Goal: Information Seeking & Learning: Learn about a topic

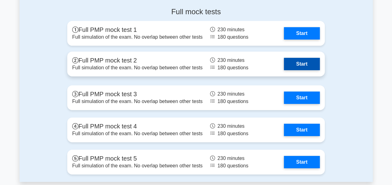
scroll to position [2150, 0]
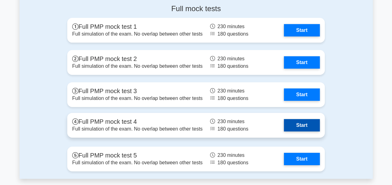
click at [299, 123] on link "Start" at bounding box center [302, 125] width 36 height 12
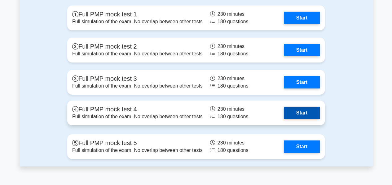
scroll to position [2163, 0]
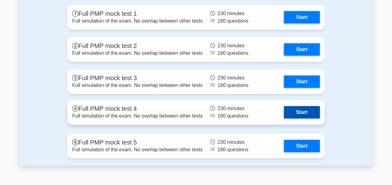
click at [300, 108] on link "Start" at bounding box center [302, 112] width 36 height 12
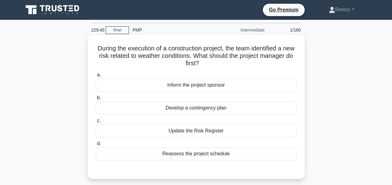
click at [185, 133] on div "Update the Risk Register" at bounding box center [196, 130] width 201 height 13
click at [96, 123] on input "c. Update the Risk Register" at bounding box center [96, 121] width 0 height 4
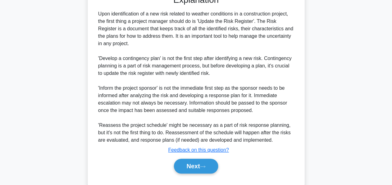
scroll to position [188, 0]
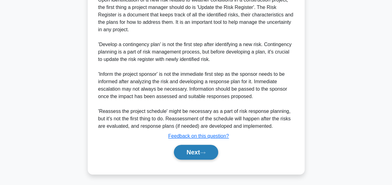
click at [186, 145] on button "Next" at bounding box center [196, 152] width 44 height 15
click at [186, 149] on button "Next" at bounding box center [196, 152] width 44 height 15
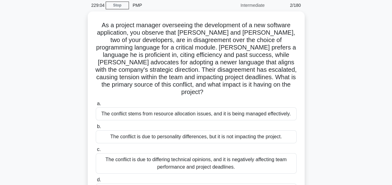
scroll to position [28, 0]
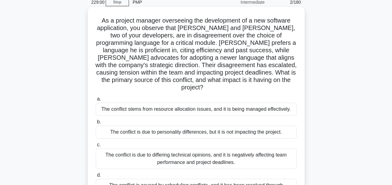
click at [202, 150] on div "The conflict is due to differing technical opinions, and it is negatively affec…" at bounding box center [196, 159] width 201 height 20
click at [96, 147] on input "c. The conflict is due to differing technical opinions, and it is negatively af…" at bounding box center [96, 145] width 0 height 4
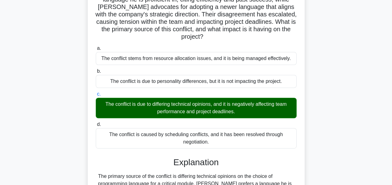
scroll to position [158, 0]
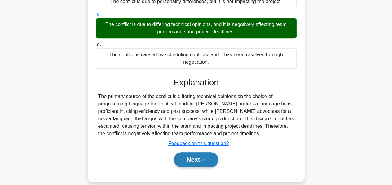
click at [194, 152] on button "Next" at bounding box center [196, 159] width 44 height 15
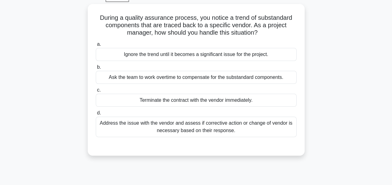
scroll to position [33, 0]
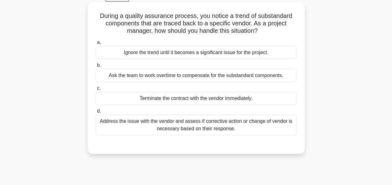
click at [194, 129] on div "Address the issue with the vendor and assess if corrective action or change of …" at bounding box center [196, 125] width 201 height 20
click at [96, 113] on input "d. Address the issue with the vendor and assess if corrective action or change …" at bounding box center [96, 111] width 0 height 4
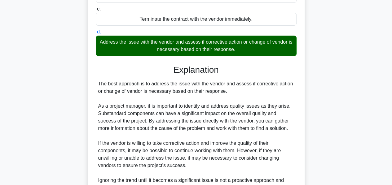
scroll to position [203, 0]
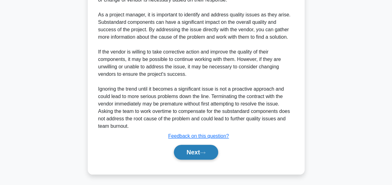
click at [188, 150] on button "Next" at bounding box center [196, 152] width 44 height 15
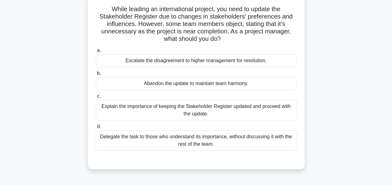
scroll to position [46, 0]
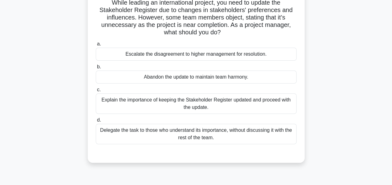
click at [195, 107] on div "Explain the importance of keeping the Stakeholder Register updated and proceed …" at bounding box center [196, 103] width 201 height 20
click at [96, 92] on input "c. Explain the importance of keeping the Stakeholder Register updated and proce…" at bounding box center [96, 90] width 0 height 4
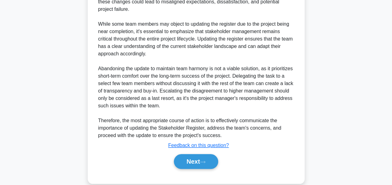
scroll to position [263, 0]
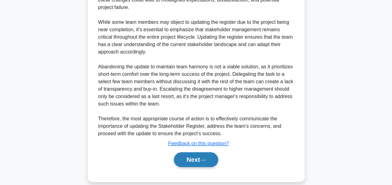
click at [196, 154] on button "Next" at bounding box center [196, 159] width 44 height 15
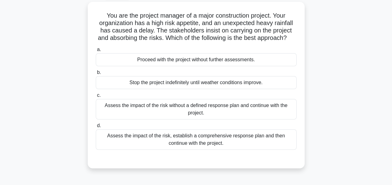
scroll to position [35, 0]
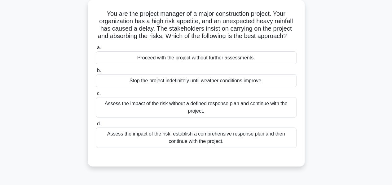
click at [191, 148] on div "Assess the impact of the risk, establish a comprehensive response plan and then…" at bounding box center [196, 138] width 201 height 20
click at [96, 126] on input "d. Assess the impact of the risk, establish a comprehensive response plan and t…" at bounding box center [96, 124] width 0 height 4
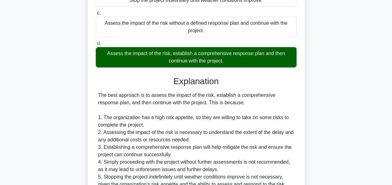
scroll to position [196, 0]
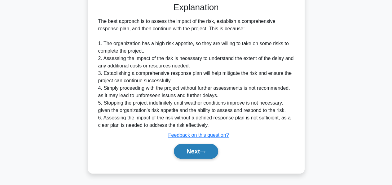
click at [191, 155] on button "Next" at bounding box center [196, 151] width 44 height 15
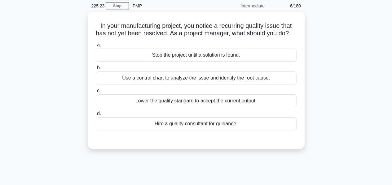
scroll to position [24, 0]
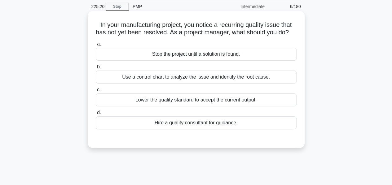
click at [176, 84] on div "Use a control chart to analyze the issue and identify the root cause." at bounding box center [196, 77] width 201 height 13
click at [96, 69] on input "b. Use a control chart to analyze the issue and identify the root cause." at bounding box center [96, 67] width 0 height 4
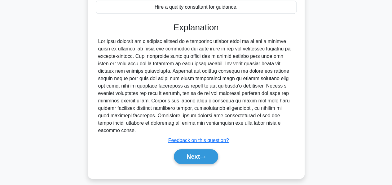
scroll to position [143, 0]
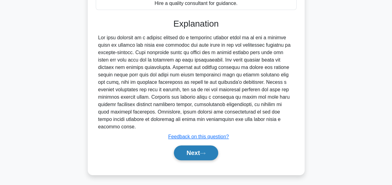
click at [183, 151] on button "Next" at bounding box center [196, 152] width 44 height 15
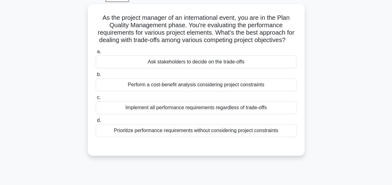
scroll to position [32, 0]
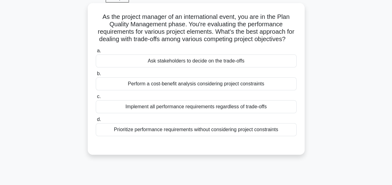
click at [184, 90] on div "Perform a cost-benefit analysis considering project constraints" at bounding box center [196, 83] width 201 height 13
click at [96, 76] on input "b. Perform a cost-benefit analysis considering project constraints" at bounding box center [96, 74] width 0 height 4
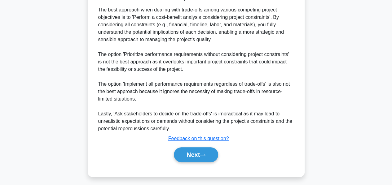
scroll to position [186, 0]
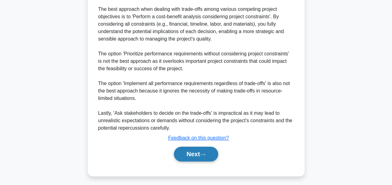
click at [186, 160] on button "Next" at bounding box center [196, 154] width 44 height 15
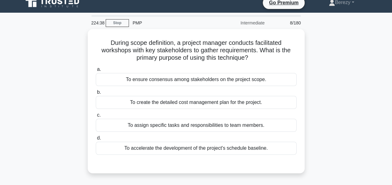
scroll to position [7, 0]
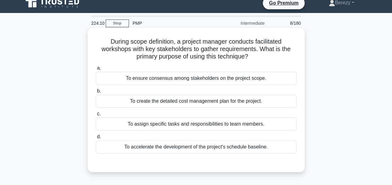
click at [169, 79] on div "To ensure consensus among stakeholders on the project scope." at bounding box center [196, 78] width 201 height 13
click at [96, 70] on input "a. To ensure consensus among stakeholders on the project scope." at bounding box center [96, 68] width 0 height 4
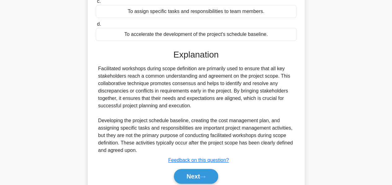
scroll to position [149, 0]
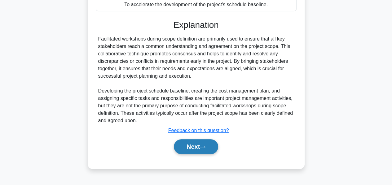
click at [191, 144] on button "Next" at bounding box center [196, 146] width 44 height 15
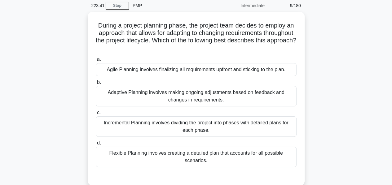
scroll to position [25, 0]
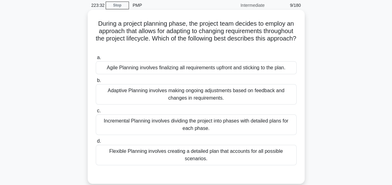
click at [191, 93] on div "Adaptive Planning involves making ongoing adjustments based on feedback and cha…" at bounding box center [196, 94] width 201 height 20
click at [96, 83] on input "b. Adaptive Planning involves making ongoing adjustments based on feedback and …" at bounding box center [96, 81] width 0 height 4
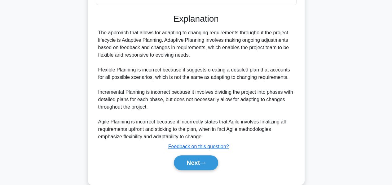
scroll to position [188, 0]
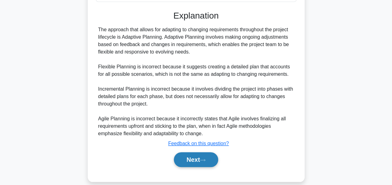
click at [190, 152] on button "Next" at bounding box center [196, 159] width 44 height 15
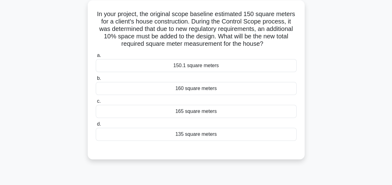
scroll to position [35, 0]
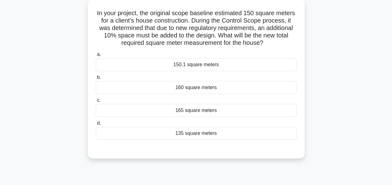
click at [191, 112] on div "165 square meters" at bounding box center [196, 110] width 201 height 13
click at [96, 102] on input "c. 165 square meters" at bounding box center [96, 100] width 0 height 4
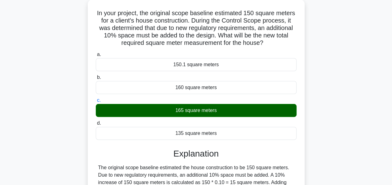
scroll to position [136, 0]
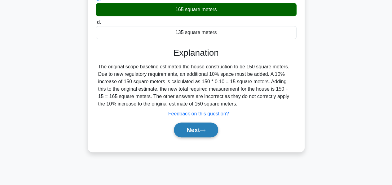
click at [185, 126] on button "Next" at bounding box center [196, 130] width 44 height 15
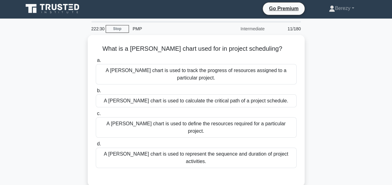
scroll to position [0, 0]
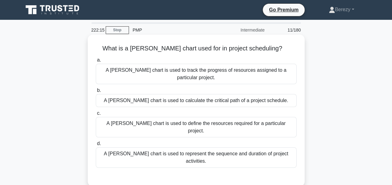
click at [203, 147] on div "A Gantt chart is used to represent the sequence and duration of project activit…" at bounding box center [196, 157] width 201 height 20
click at [96, 142] on input "d. A Gantt chart is used to represent the sequence and duration of project acti…" at bounding box center [96, 144] width 0 height 4
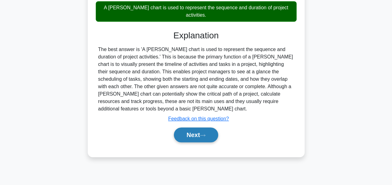
scroll to position [147, 0]
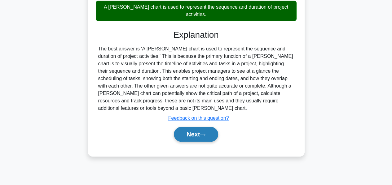
click at [185, 127] on button "Next" at bounding box center [196, 134] width 44 height 15
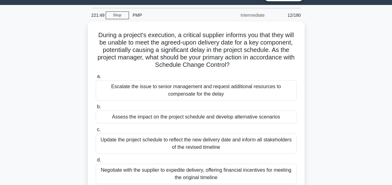
scroll to position [19, 0]
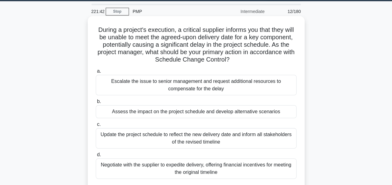
click at [179, 112] on div "Assess the impact on the project schedule and develop alternative scenarios" at bounding box center [196, 111] width 201 height 13
click at [96, 104] on input "b. Assess the impact on the project schedule and develop alternative scenarios" at bounding box center [96, 102] width 0 height 4
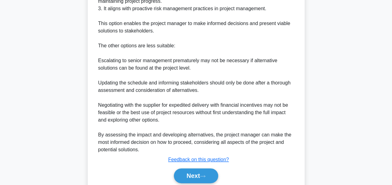
scroll to position [276, 0]
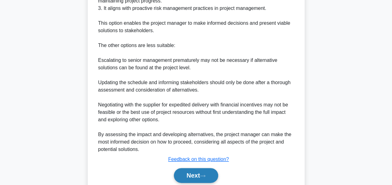
click at [186, 170] on button "Next" at bounding box center [196, 175] width 44 height 15
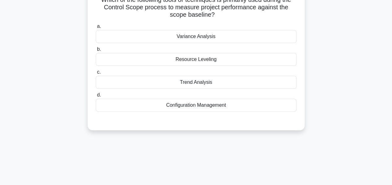
scroll to position [0, 0]
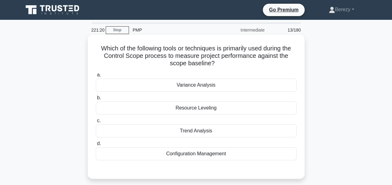
click at [194, 87] on div "Variance Analysis" at bounding box center [196, 85] width 201 height 13
click at [96, 77] on input "a. Variance Analysis" at bounding box center [96, 75] width 0 height 4
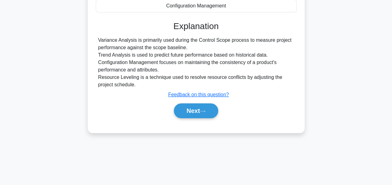
scroll to position [149, 0]
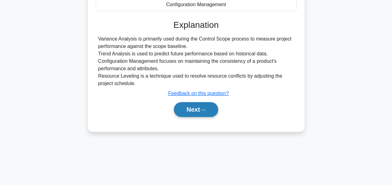
click at [189, 112] on button "Next" at bounding box center [196, 109] width 44 height 15
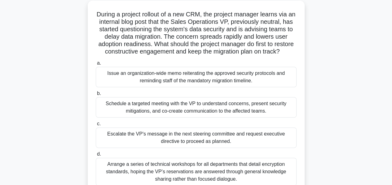
scroll to position [34, 0]
click at [170, 118] on div "Schedule a targeted meeting with the VP to understand concerns, present securit…" at bounding box center [196, 107] width 201 height 20
click at [96, 96] on input "b. Schedule a targeted meeting with the VP to understand concerns, present secu…" at bounding box center [96, 94] width 0 height 4
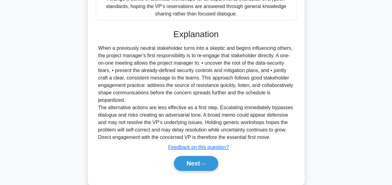
scroll to position [218, 0]
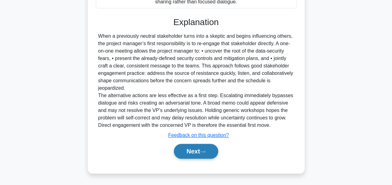
click at [188, 152] on button "Next" at bounding box center [196, 151] width 44 height 15
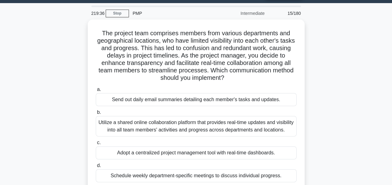
scroll to position [16, 0]
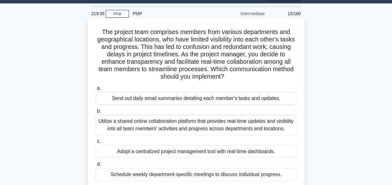
click at [207, 128] on div "Utilize a shared online collaboration platform that provides real-time updates …" at bounding box center [196, 125] width 201 height 20
click at [96, 113] on input "b. Utilize a shared online collaboration platform that provides real-time updat…" at bounding box center [96, 111] width 0 height 4
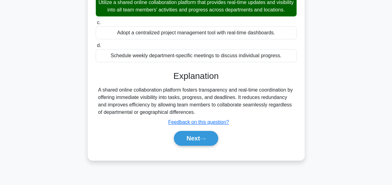
scroll to position [149, 0]
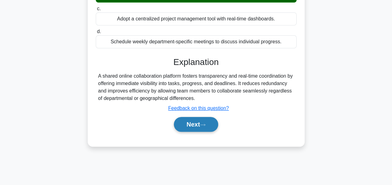
click at [194, 129] on button "Next" at bounding box center [196, 124] width 44 height 15
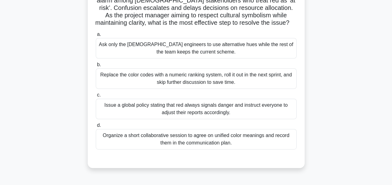
scroll to position [73, 0]
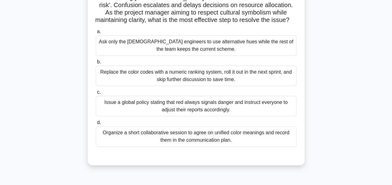
click at [204, 138] on div "Organize a short collaborative session to agree on unified color meanings and r…" at bounding box center [196, 136] width 201 height 20
click at [96, 125] on input "d. Organize a short collaborative session to agree on unified color meanings an…" at bounding box center [96, 123] width 0 height 4
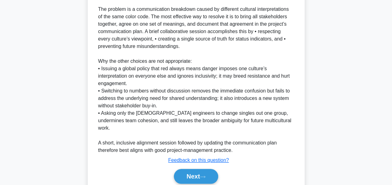
scroll to position [255, 0]
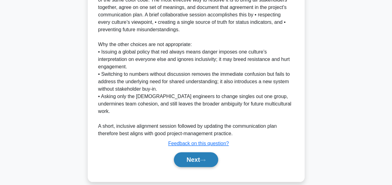
click at [186, 152] on button "Next" at bounding box center [196, 159] width 44 height 15
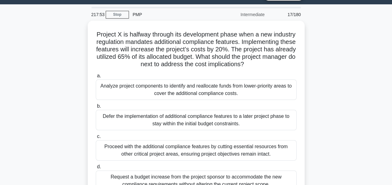
scroll to position [14, 0]
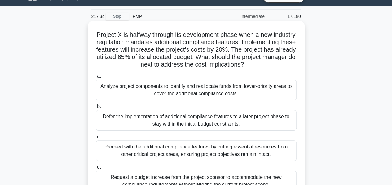
click at [184, 100] on div "Analyze project components to identify and reallocate funds from lower-priority…" at bounding box center [196, 90] width 201 height 20
click at [96, 78] on input "a. Analyze project components to identify and reallocate funds from lower-prior…" at bounding box center [96, 76] width 0 height 4
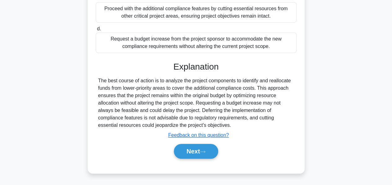
scroll to position [158, 0]
click at [180, 151] on button "Next" at bounding box center [196, 151] width 44 height 15
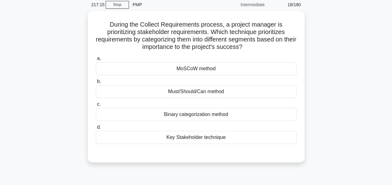
scroll to position [26, 0]
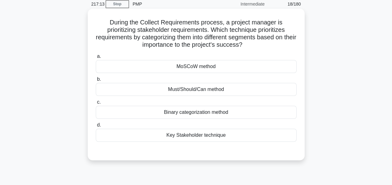
click at [201, 70] on div "MoSCoW method" at bounding box center [196, 66] width 201 height 13
click at [96, 59] on input "a. MoSCoW method" at bounding box center [96, 56] width 0 height 4
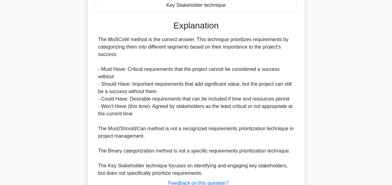
scroll to position [203, 0]
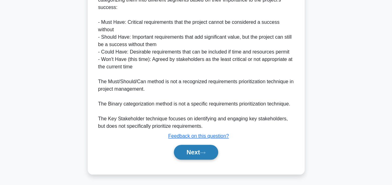
click at [186, 149] on button "Next" at bounding box center [196, 152] width 44 height 15
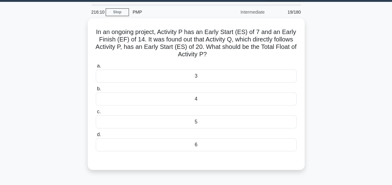
scroll to position [17, 0]
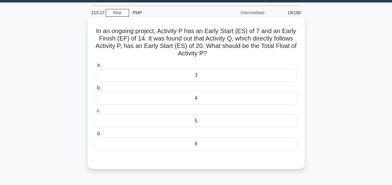
click at [194, 147] on div "6" at bounding box center [196, 143] width 201 height 13
click at [96, 136] on input "d. 6" at bounding box center [96, 134] width 0 height 4
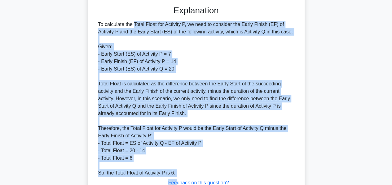
scroll to position [172, 0]
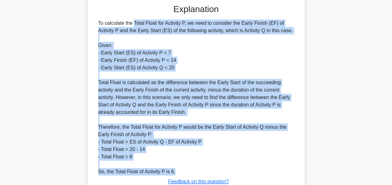
drag, startPoint x: 98, startPoint y: 46, endPoint x: 175, endPoint y: 169, distance: 146.0
click at [175, 169] on div "To calculate the Total Float for Activity P, we need to consider the Early Fini…" at bounding box center [196, 98] width 201 height 156
copy div "To calculate the Total Float for Activity P, we need to consider the Early Fini…"
click at [233, 50] on div "To calculate the Total Float for Activity P, we need to consider the Early Fini…" at bounding box center [196, 98] width 196 height 156
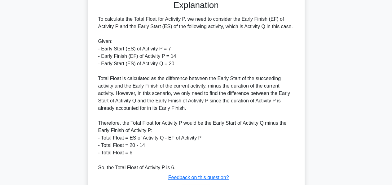
scroll to position [218, 0]
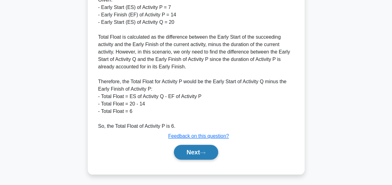
click at [194, 152] on button "Next" at bounding box center [196, 152] width 44 height 15
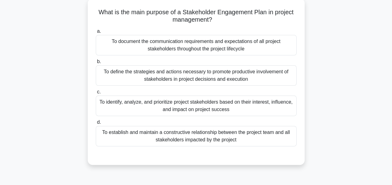
scroll to position [38, 0]
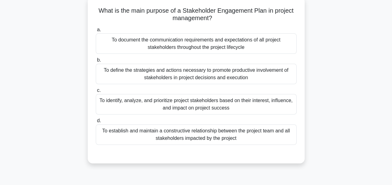
click at [200, 79] on div "To define the strategies and actions necessary to promote productive involvemen…" at bounding box center [196, 74] width 201 height 20
click at [96, 62] on input "b. To define the strategies and actions necessary to promote productive involve…" at bounding box center [96, 60] width 0 height 4
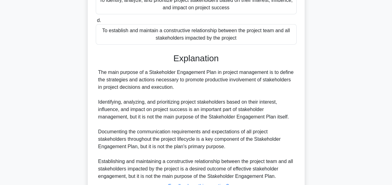
scroll to position [188, 0]
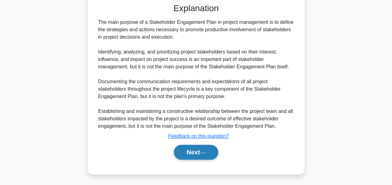
click at [188, 149] on button "Next" at bounding box center [196, 152] width 44 height 15
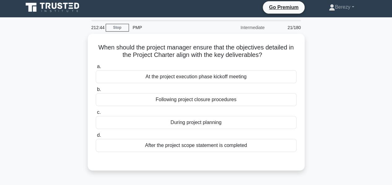
scroll to position [2, 0]
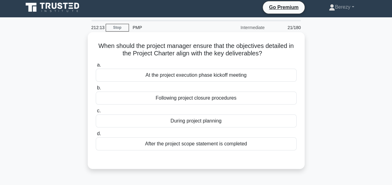
click at [181, 119] on div "During project planning" at bounding box center [196, 121] width 201 height 13
click at [96, 113] on input "c. During project planning" at bounding box center [96, 111] width 0 height 4
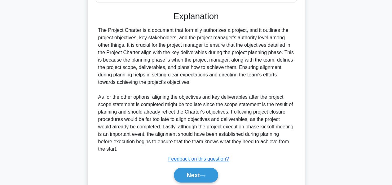
scroll to position [173, 0]
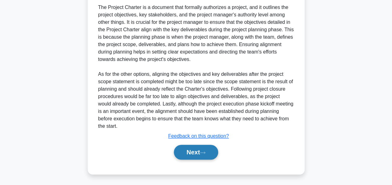
click at [185, 153] on button "Next" at bounding box center [196, 152] width 44 height 15
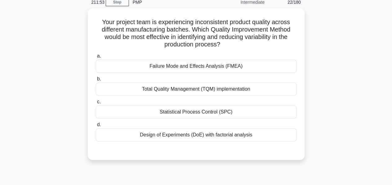
scroll to position [27, 0]
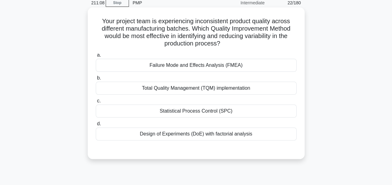
click at [177, 87] on div "Total Quality Management (TQM) implementation" at bounding box center [196, 88] width 201 height 13
click at [96, 80] on input "b. Total Quality Management (TQM) implementation" at bounding box center [96, 78] width 0 height 4
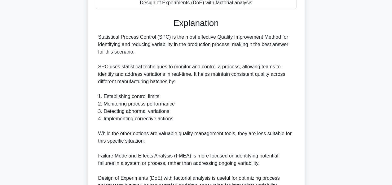
scroll to position [249, 0]
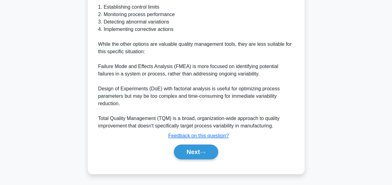
click at [192, 151] on button "Next" at bounding box center [196, 152] width 44 height 15
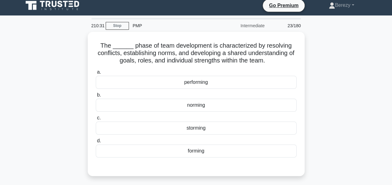
scroll to position [4, 0]
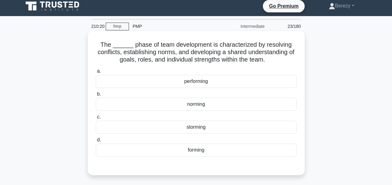
click at [197, 105] on div "norming" at bounding box center [196, 104] width 201 height 13
click at [96, 96] on input "b. norming" at bounding box center [96, 94] width 0 height 4
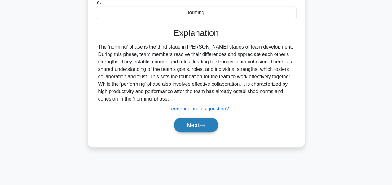
scroll to position [141, 0]
click at [193, 122] on button "Next" at bounding box center [196, 125] width 44 height 15
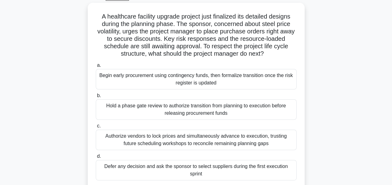
scroll to position [33, 0]
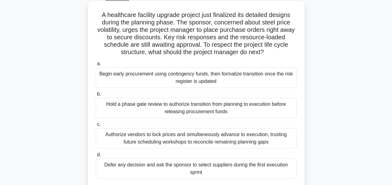
click at [188, 110] on div "Hold a phase gate review to authorize transition from planning to execution bef…" at bounding box center [196, 108] width 201 height 20
click at [96, 96] on input "b. Hold a phase gate review to authorize transition from planning to execution …" at bounding box center [96, 94] width 0 height 4
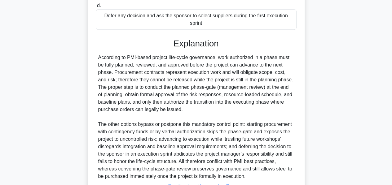
scroll to position [233, 0]
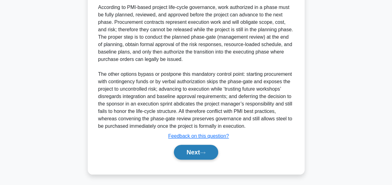
click at [190, 151] on button "Next" at bounding box center [196, 152] width 44 height 15
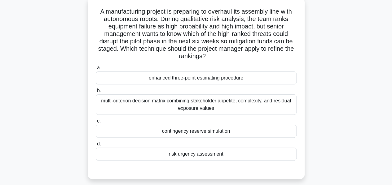
scroll to position [39, 0]
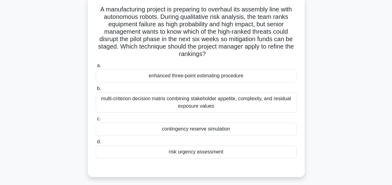
click at [190, 103] on div "multi-criterion decision matrix combining stakeholder appetite, complexity, and…" at bounding box center [196, 102] width 201 height 20
click at [96, 91] on input "b. multi-criterion decision matrix combining stakeholder appetite, complexity, …" at bounding box center [96, 89] width 0 height 4
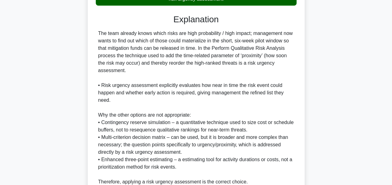
scroll to position [249, 0]
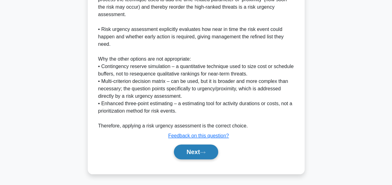
click at [187, 150] on button "Next" at bounding box center [196, 152] width 44 height 15
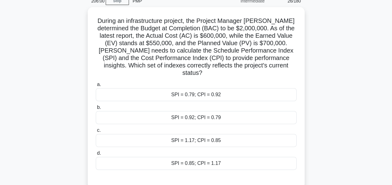
scroll to position [28, 0]
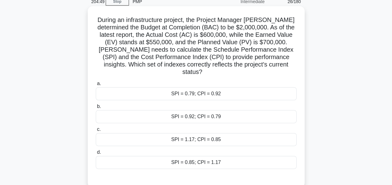
click at [195, 87] on div "SPI = 0.79; CPI = 0.92" at bounding box center [196, 93] width 201 height 13
click at [96, 86] on input "a. SPI = 0.79; CPI = 0.92" at bounding box center [96, 84] width 0 height 4
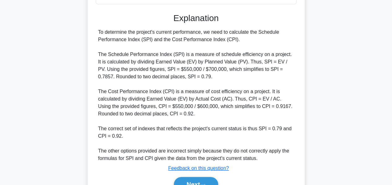
scroll to position [218, 0]
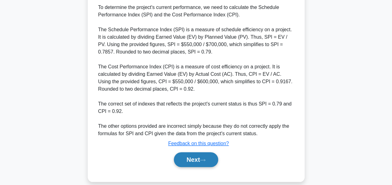
click at [186, 154] on button "Next" at bounding box center [196, 159] width 44 height 15
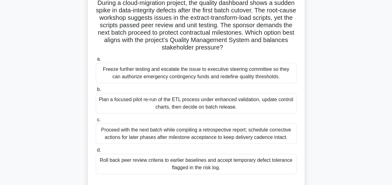
scroll to position [46, 0]
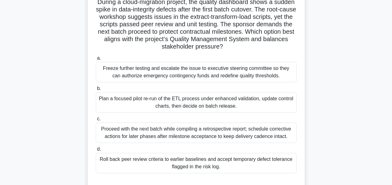
click at [186, 106] on div "Plan a focused pilot re-run of the ETL process under enhanced validation, updat…" at bounding box center [196, 102] width 201 height 20
click at [96, 91] on input "b. Plan a focused pilot re-run of the ETL process under enhanced validation, up…" at bounding box center [96, 89] width 0 height 4
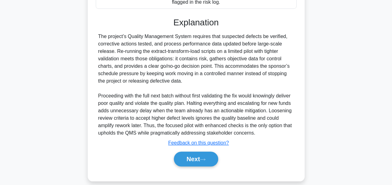
scroll to position [218, 0]
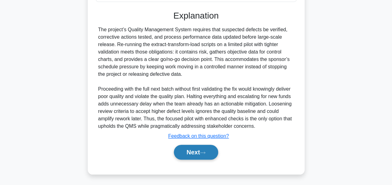
click at [191, 150] on button "Next" at bounding box center [196, 152] width 44 height 15
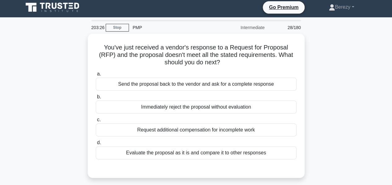
scroll to position [2, 0]
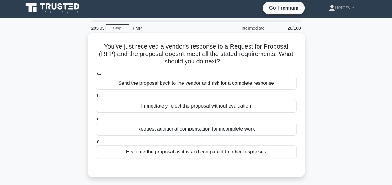
click at [227, 83] on div "Send the proposal back to the vendor and ask for a complete response" at bounding box center [196, 83] width 201 height 13
click at [96, 75] on input "a. Send the proposal back to the vendor and ask for a complete response" at bounding box center [96, 73] width 0 height 4
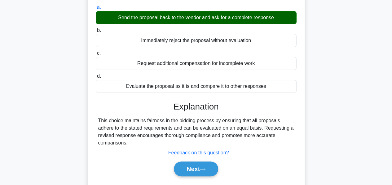
scroll to position [69, 0]
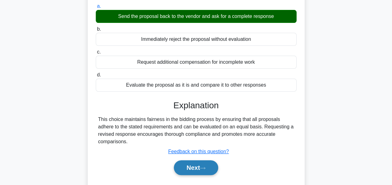
click at [194, 163] on button "Next" at bounding box center [196, 167] width 44 height 15
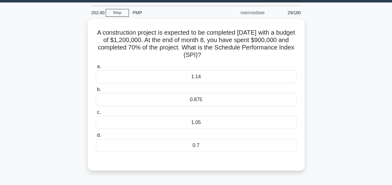
scroll to position [17, 0]
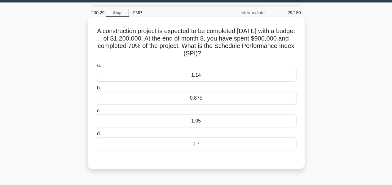
click at [199, 145] on div "0.7" at bounding box center [196, 143] width 201 height 13
click at [96, 136] on input "d. 0.7" at bounding box center [96, 134] width 0 height 4
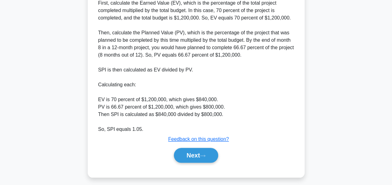
scroll to position [219, 0]
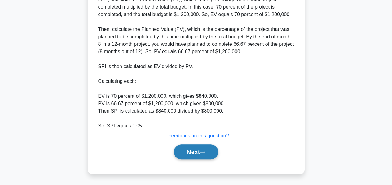
click at [190, 154] on button "Next" at bounding box center [196, 152] width 44 height 15
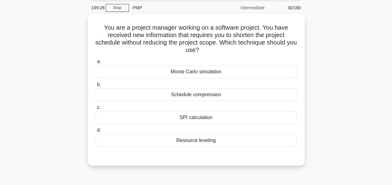
scroll to position [22, 0]
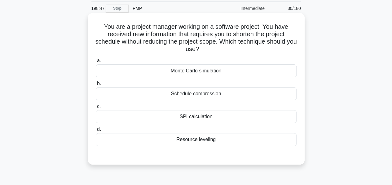
click at [201, 96] on div "Schedule compression" at bounding box center [196, 93] width 201 height 13
click at [96, 86] on input "b. Schedule compression" at bounding box center [96, 84] width 0 height 4
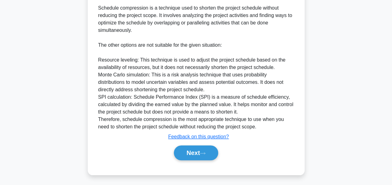
scroll to position [203, 0]
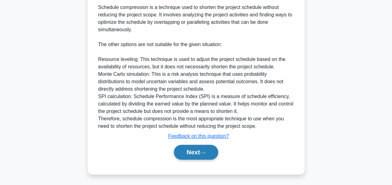
click at [191, 147] on button "Next" at bounding box center [196, 152] width 44 height 15
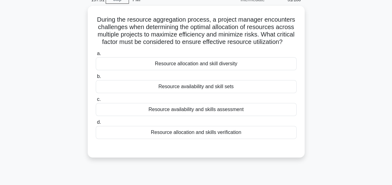
scroll to position [30, 0]
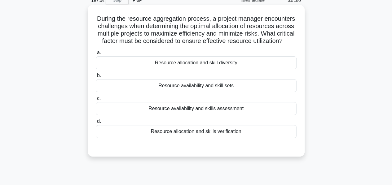
click at [211, 115] on div "Resource availability and skills assessment" at bounding box center [196, 108] width 201 height 13
click at [96, 101] on input "c. Resource availability and skills assessment" at bounding box center [96, 99] width 0 height 4
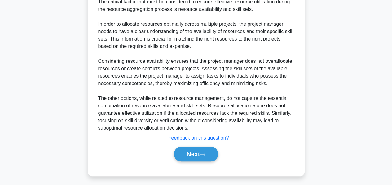
scroll to position [195, 0]
click at [191, 161] on button "Next" at bounding box center [196, 153] width 44 height 15
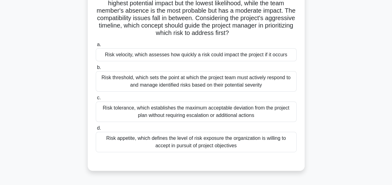
scroll to position [69, 0]
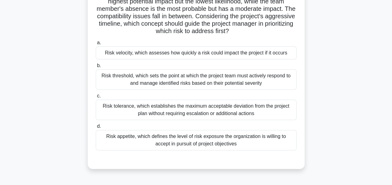
click at [193, 143] on div "Risk appetite, which defines the level of risk exposure the organization is wil…" at bounding box center [196, 140] width 201 height 20
click at [96, 128] on input "d. Risk appetite, which defines the level of risk exposure the organization is …" at bounding box center [96, 126] width 0 height 4
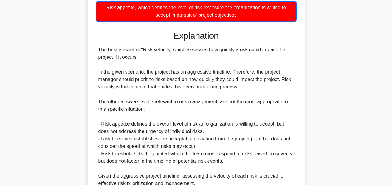
scroll to position [256, 0]
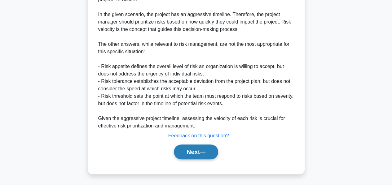
click at [193, 151] on button "Next" at bounding box center [196, 152] width 44 height 15
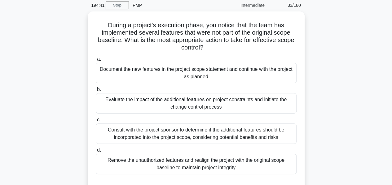
scroll to position [25, 0]
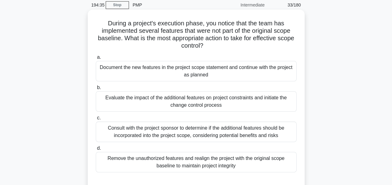
click at [222, 104] on div "Evaluate the impact of the additional features on project constraints and initi…" at bounding box center [196, 101] width 201 height 20
click at [96, 90] on input "b. Evaluate the impact of the additional features on project constraints and in…" at bounding box center [96, 88] width 0 height 4
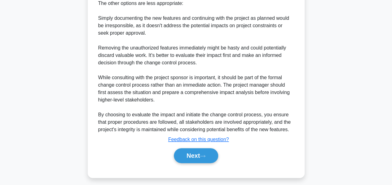
scroll to position [292, 0]
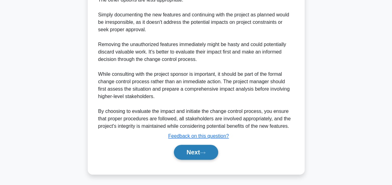
click at [189, 152] on button "Next" at bounding box center [196, 152] width 44 height 15
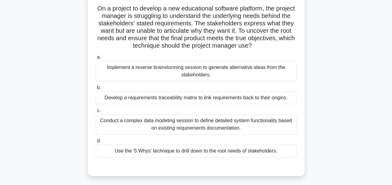
scroll to position [41, 0]
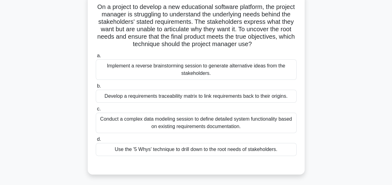
click at [181, 151] on div "Use the '5 Whys' technique to drill down to the root needs of stakeholders." at bounding box center [196, 149] width 201 height 13
click at [96, 141] on input "d. Use the '5 Whys' technique to drill down to the root needs of stakeholders." at bounding box center [96, 139] width 0 height 4
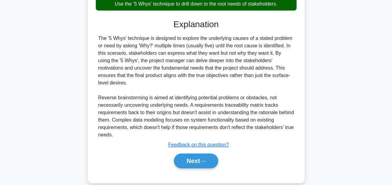
scroll to position [188, 0]
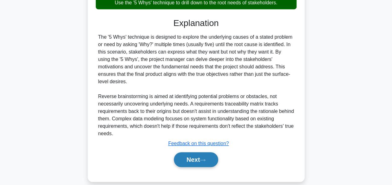
click at [186, 152] on button "Next" at bounding box center [196, 159] width 44 height 15
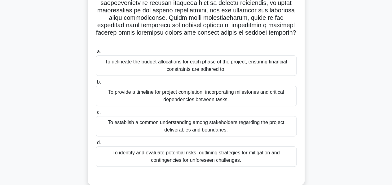
scroll to position [121, 0]
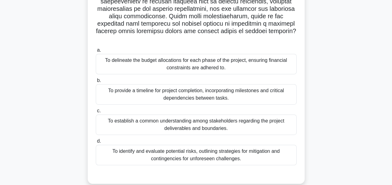
click at [185, 121] on div "To establish a common understanding among stakeholders regarding the project de…" at bounding box center [196, 125] width 201 height 20
click at [96, 113] on input "c. To establish a common understanding among stakeholders regarding the project…" at bounding box center [96, 111] width 0 height 4
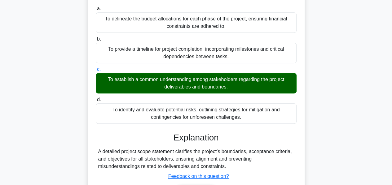
scroll to position [196, 0]
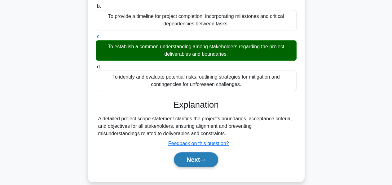
click at [191, 155] on button "Next" at bounding box center [196, 159] width 44 height 15
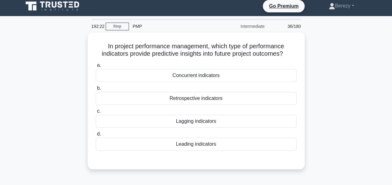
scroll to position [3, 0]
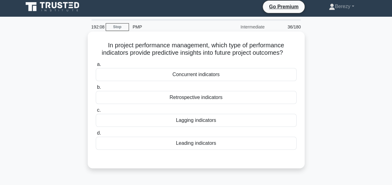
click at [197, 142] on div "Leading indicators" at bounding box center [196, 143] width 201 height 13
click at [96, 135] on input "d. Leading indicators" at bounding box center [96, 133] width 0 height 4
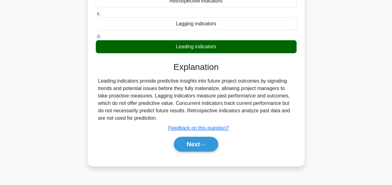
scroll to position [104, 0]
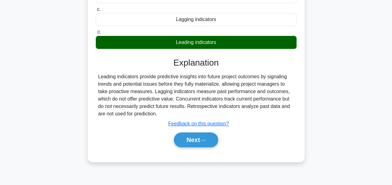
drag, startPoint x: 98, startPoint y: 77, endPoint x: 158, endPoint y: 114, distance: 69.9
click at [158, 114] on div "Leading indicators provide predictive insights into future project outcomes by …" at bounding box center [196, 95] width 196 height 45
copy div "Leading indicators provide predictive insights into future project outcomes by …"
click at [198, 139] on button "Next" at bounding box center [196, 139] width 44 height 15
click at [194, 139] on button "Next" at bounding box center [196, 139] width 44 height 15
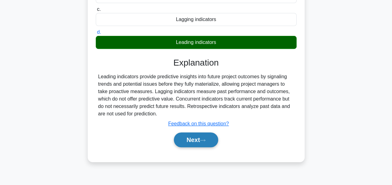
click at [194, 139] on button "Next" at bounding box center [196, 139] width 44 height 15
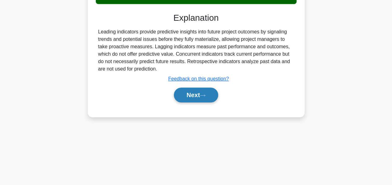
scroll to position [149, 0]
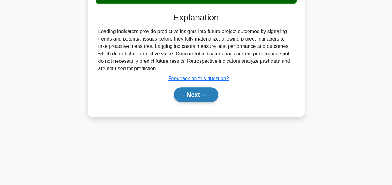
click at [190, 93] on button "Next" at bounding box center [196, 94] width 44 height 15
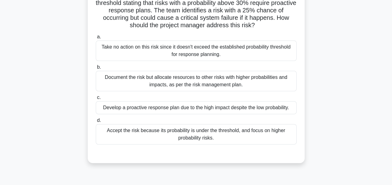
scroll to position [59, 0]
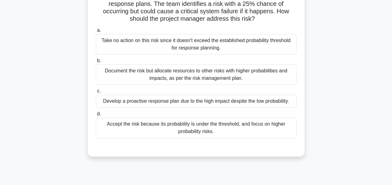
click at [193, 102] on div "Develop a proactive response plan due to the high impact despite the low probab…" at bounding box center [196, 101] width 201 height 13
click at [96, 93] on input "c. Develop a proactive response plan due to the high impact despite the low pro…" at bounding box center [96, 91] width 0 height 4
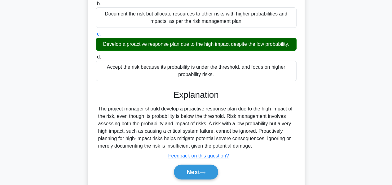
scroll to position [117, 0]
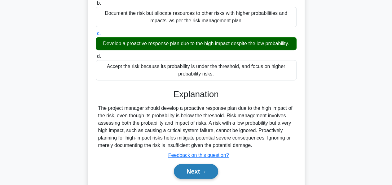
click at [195, 172] on button "Next" at bounding box center [196, 171] width 44 height 15
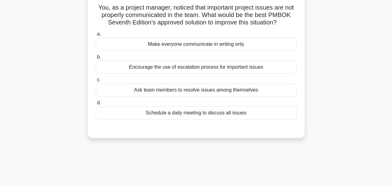
scroll to position [43, 0]
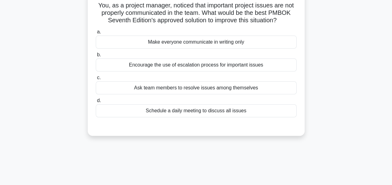
click at [143, 90] on div "Ask team members to resolve issues among themselves" at bounding box center [196, 87] width 201 height 13
click at [96, 80] on input "c. Ask team members to resolve issues among themselves" at bounding box center [96, 78] width 0 height 4
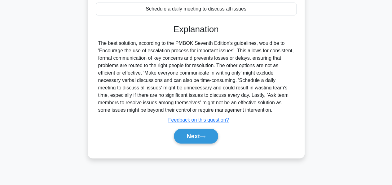
scroll to position [149, 0]
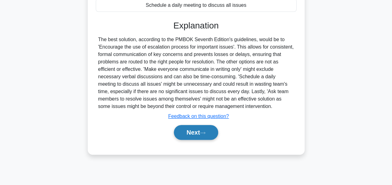
click at [189, 135] on button "Next" at bounding box center [196, 132] width 44 height 15
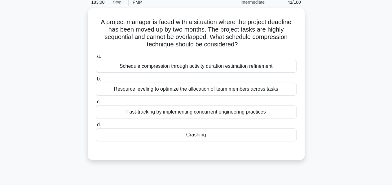
scroll to position [28, 0]
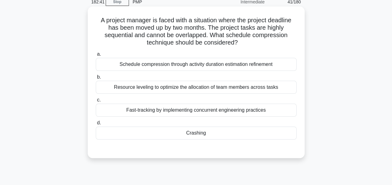
click at [206, 137] on div "Crashing" at bounding box center [196, 133] width 201 height 13
click at [96, 125] on input "d. Crashing" at bounding box center [96, 123] width 0 height 4
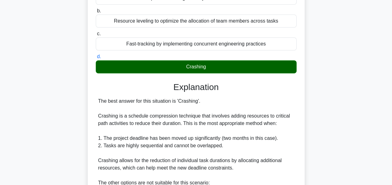
scroll to position [94, 0]
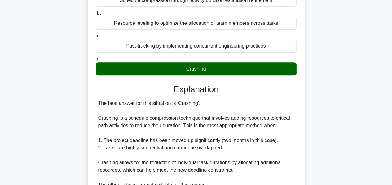
click at [380, 88] on main "182:20 Stop PMP Intermediate 41/180 A project manager is faced with a situation…" at bounding box center [196, 136] width 392 height 421
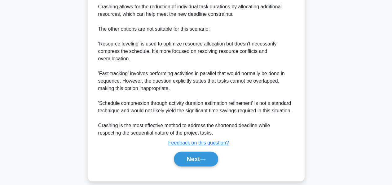
scroll to position [255, 0]
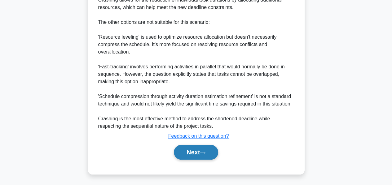
click at [188, 148] on button "Next" at bounding box center [196, 152] width 44 height 15
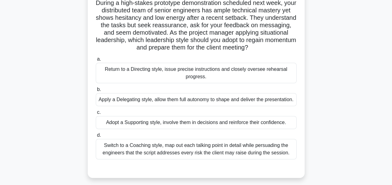
scroll to position [47, 0]
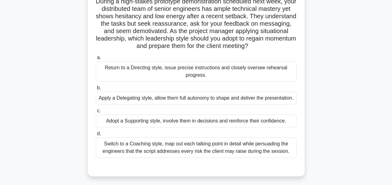
click at [194, 128] on div "Adopt a Supporting style, involve them in decisions and reinforce their confide…" at bounding box center [196, 121] width 201 height 13
click at [96, 113] on input "c. Adopt a Supporting style, involve them in decisions and reinforce their conf…" at bounding box center [96, 111] width 0 height 4
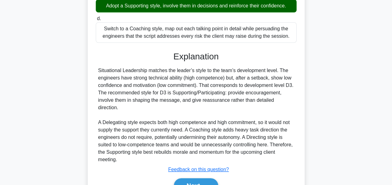
scroll to position [196, 0]
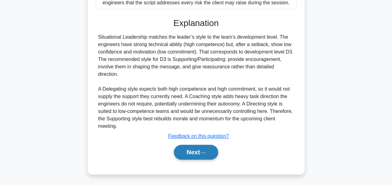
click at [189, 150] on button "Next" at bounding box center [196, 152] width 44 height 15
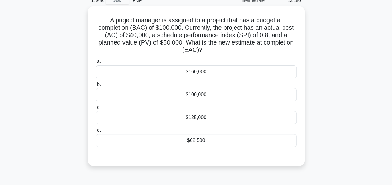
scroll to position [28, 0]
click at [197, 98] on div "$100,000" at bounding box center [196, 94] width 201 height 13
click at [96, 86] on input "b. $100,000" at bounding box center [96, 84] width 0 height 4
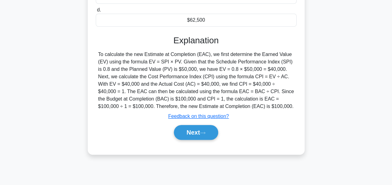
scroll to position [149, 0]
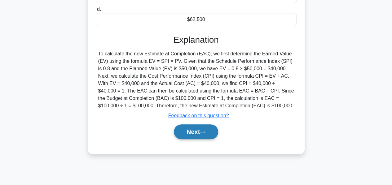
click at [192, 133] on button "Next" at bounding box center [196, 131] width 44 height 15
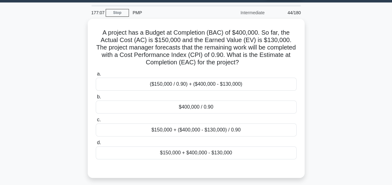
scroll to position [17, 0]
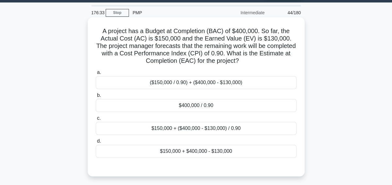
click at [191, 104] on div "$400,000 / 0.90" at bounding box center [196, 105] width 201 height 13
click at [96, 98] on input "b. $400,000 / 0.90" at bounding box center [96, 95] width 0 height 4
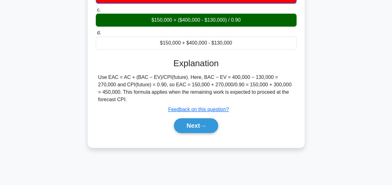
scroll to position [127, 0]
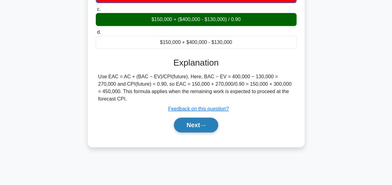
click at [190, 118] on button "Next" at bounding box center [196, 125] width 44 height 15
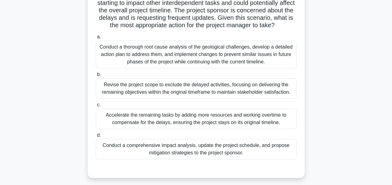
scroll to position [70, 0]
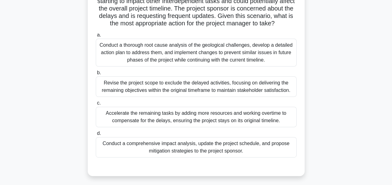
click at [176, 65] on div "Conduct a thorough root cause analysis of the geological challenges, develop a …" at bounding box center [196, 53] width 201 height 28
click at [96, 37] on input "a. Conduct a thorough root cause analysis of the geological challenges, develop…" at bounding box center [96, 35] width 0 height 4
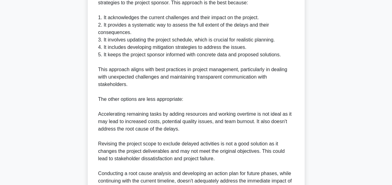
scroll to position [367, 0]
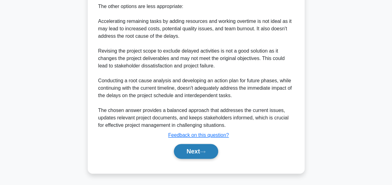
click at [186, 152] on button "Next" at bounding box center [196, 151] width 44 height 15
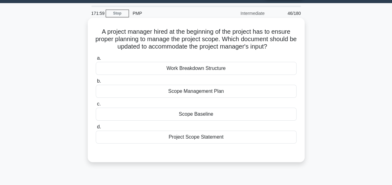
scroll to position [17, 0]
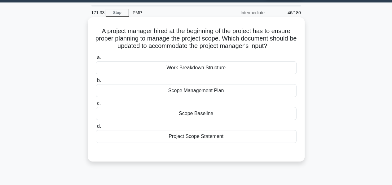
click at [178, 91] on div "Scope Management Plan" at bounding box center [196, 90] width 201 height 13
click at [96, 83] on input "b. Scope Management Plan" at bounding box center [96, 81] width 0 height 4
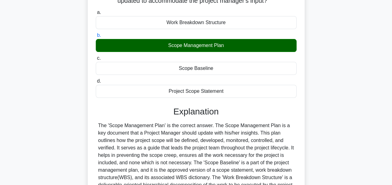
scroll to position [149, 0]
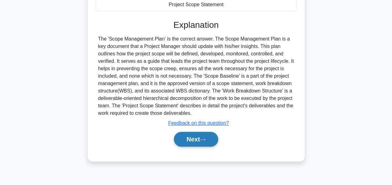
click at [196, 140] on button "Next" at bounding box center [196, 139] width 44 height 15
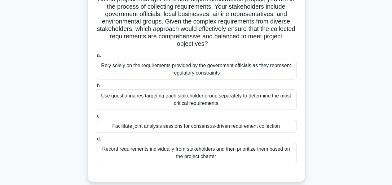
scroll to position [51, 0]
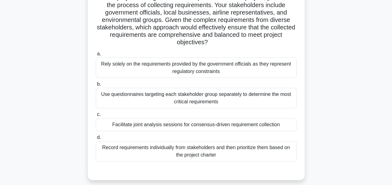
click at [181, 126] on div "Facilitate joint analysis sessions for consensus-driven requirement collection" at bounding box center [196, 124] width 201 height 13
click at [96, 117] on input "c. Facilitate joint analysis sessions for consensus-driven requirement collecti…" at bounding box center [96, 115] width 0 height 4
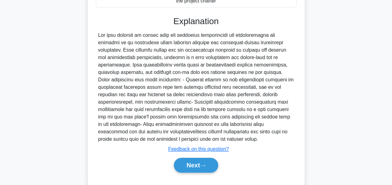
scroll to position [206, 0]
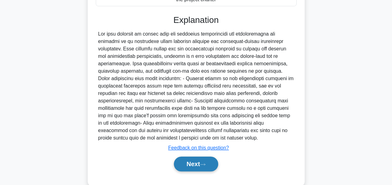
click at [192, 166] on button "Next" at bounding box center [196, 164] width 44 height 15
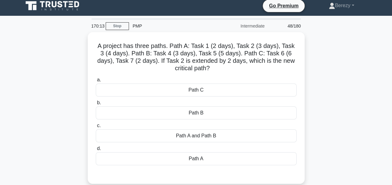
scroll to position [4, 0]
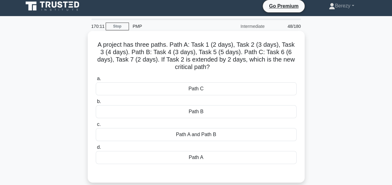
click at [198, 109] on div "Path B" at bounding box center [196, 111] width 201 height 13
click at [96, 104] on input "b. Path B" at bounding box center [96, 102] width 0 height 4
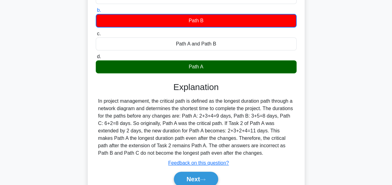
scroll to position [95, 0]
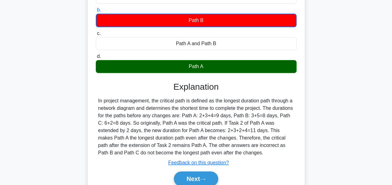
drag, startPoint x: 98, startPoint y: 102, endPoint x: 255, endPoint y: 153, distance: 165.4
click at [255, 153] on div "In project management, the critical path is defined as the longest duration pat…" at bounding box center [196, 126] width 201 height 59
copy div "In project management, the critical path is defined as the longest duration pat…"
click at [187, 178] on button "Next" at bounding box center [196, 178] width 44 height 15
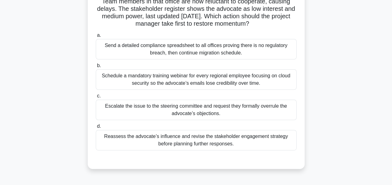
scroll to position [70, 0]
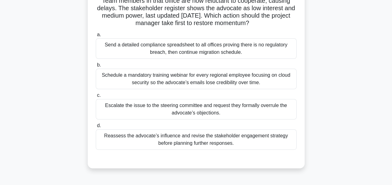
click at [195, 139] on div "Reassess the advocate’s influence and revise the stakeholder engagement strateg…" at bounding box center [196, 139] width 201 height 20
click at [96, 128] on input "d. Reassess the advocate’s influence and revise the stakeholder engagement stra…" at bounding box center [96, 126] width 0 height 4
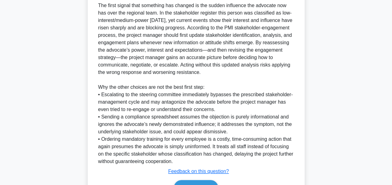
scroll to position [277, 0]
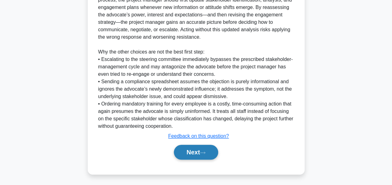
click at [188, 150] on button "Next" at bounding box center [196, 152] width 44 height 15
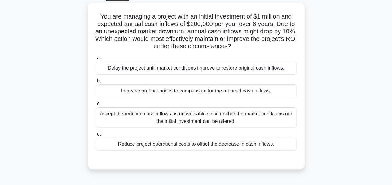
scroll to position [33, 0]
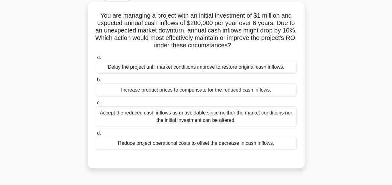
click at [192, 143] on div "Reduce project operational costs to offset the decrease in cash inflows." at bounding box center [196, 143] width 201 height 13
click at [96, 135] on input "d. Reduce project operational costs to offset the decrease in cash inflows." at bounding box center [96, 133] width 0 height 4
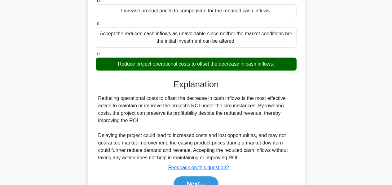
scroll to position [149, 0]
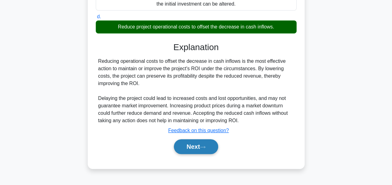
click at [189, 147] on button "Next" at bounding box center [196, 146] width 44 height 15
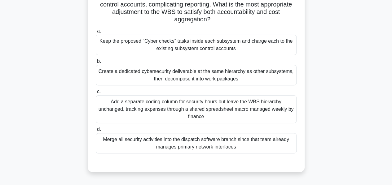
scroll to position [80, 0]
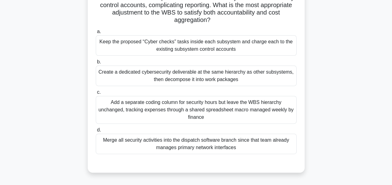
click at [185, 80] on div "Create a dedicated cybersecurity deliverable at the same hierarchy as other sub…" at bounding box center [196, 76] width 201 height 20
click at [96, 64] on input "b. Create a dedicated cybersecurity deliverable at the same hierarchy as other …" at bounding box center [96, 62] width 0 height 4
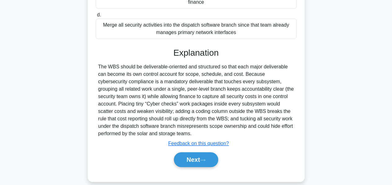
scroll to position [196, 0]
click at [183, 158] on button "Next" at bounding box center [196, 159] width 44 height 15
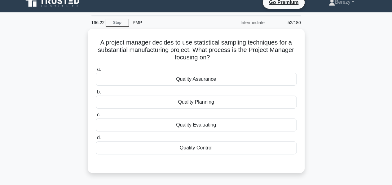
scroll to position [7, 0]
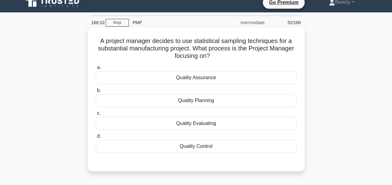
click at [194, 80] on div "Quality Assurance" at bounding box center [196, 77] width 201 height 13
click at [96, 70] on input "a. Quality Assurance" at bounding box center [96, 68] width 0 height 4
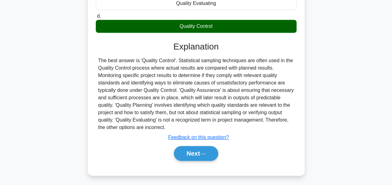
scroll to position [129, 0]
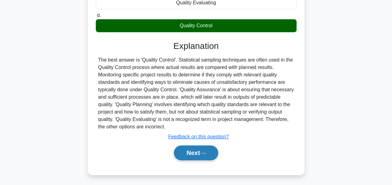
click at [188, 153] on button "Next" at bounding box center [196, 152] width 44 height 15
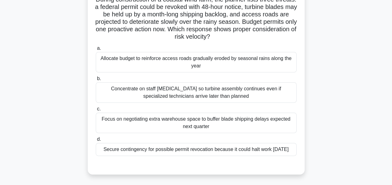
scroll to position [51, 0]
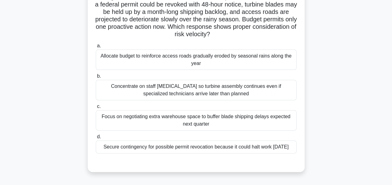
click at [181, 152] on div "Secure contingency for possible permit revocation because it could halt work wi…" at bounding box center [196, 147] width 201 height 13
click at [96, 139] on input "d. Secure contingency for possible permit revocation because it could halt work…" at bounding box center [96, 137] width 0 height 4
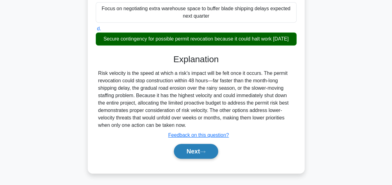
click at [181, 152] on button "Next" at bounding box center [196, 151] width 44 height 15
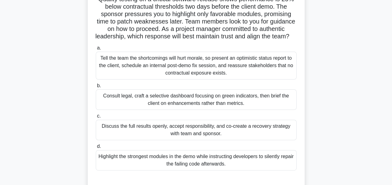
scroll to position [51, 0]
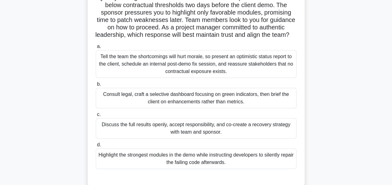
click at [179, 133] on div "Discuss the full results openly, accept responsibility, and co-create a recover…" at bounding box center [196, 128] width 201 height 20
click at [96, 117] on input "c. Discuss the full results openly, accept responsibility, and co-create a reco…" at bounding box center [96, 115] width 0 height 4
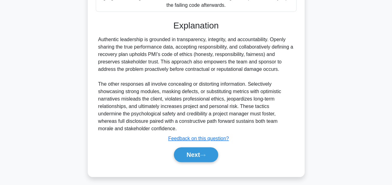
scroll to position [218, 0]
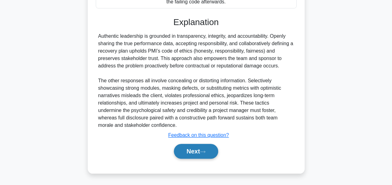
click at [183, 149] on button "Next" at bounding box center [196, 151] width 44 height 15
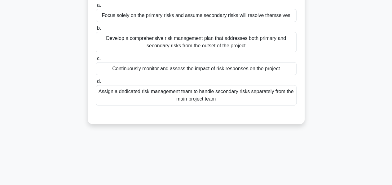
scroll to position [0, 0]
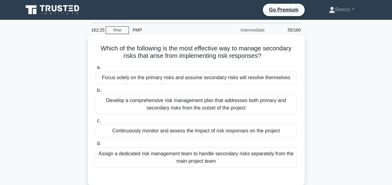
click at [183, 129] on div "Continuously monitor and assess the impact of risk responses on the project" at bounding box center [196, 130] width 201 height 13
click at [96, 123] on input "c. Continuously monitor and assess the impact of risk responses on the project" at bounding box center [96, 121] width 0 height 4
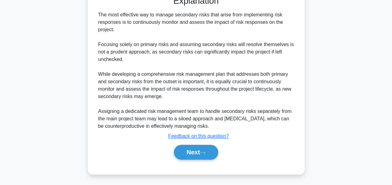
scroll to position [181, 0]
click at [191, 152] on button "Next" at bounding box center [196, 152] width 44 height 15
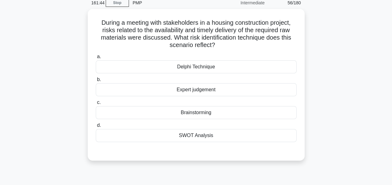
scroll to position [27, 0]
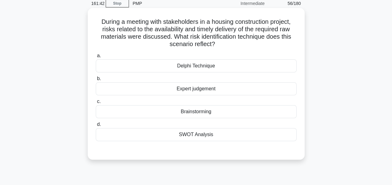
click at [178, 112] on div "Brainstorming" at bounding box center [196, 111] width 201 height 13
click at [96, 104] on input "c. Brainstorming" at bounding box center [96, 102] width 0 height 4
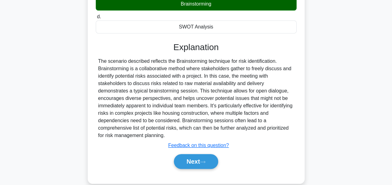
scroll to position [136, 0]
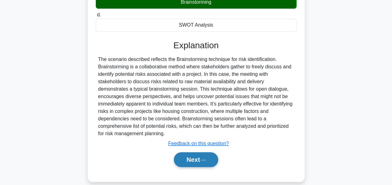
click at [191, 156] on button "Next" at bounding box center [196, 159] width 44 height 15
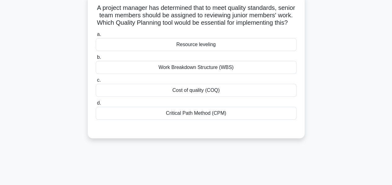
scroll to position [42, 0]
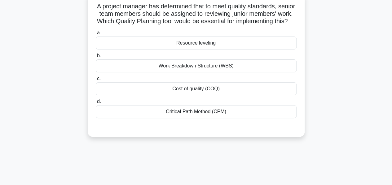
click at [209, 95] on div "Cost of quality (COQ)" at bounding box center [196, 88] width 201 height 13
click at [96, 81] on input "c. Cost of quality (COQ)" at bounding box center [96, 79] width 0 height 4
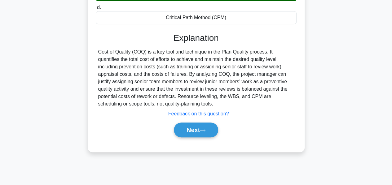
scroll to position [137, 0]
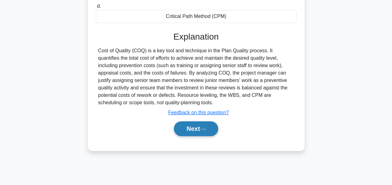
click at [183, 132] on button "Next" at bounding box center [196, 128] width 44 height 15
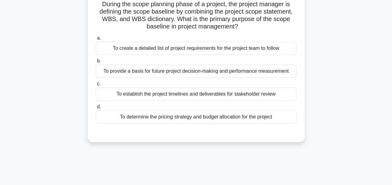
scroll to position [45, 0]
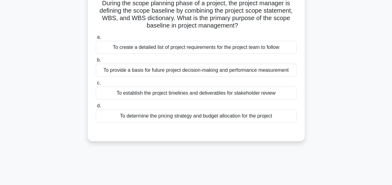
click at [168, 47] on div "To create a detailed list of project requirements for the project team to follow" at bounding box center [196, 47] width 201 height 13
click at [96, 39] on input "a. To create a detailed list of project requirements for the project team to fo…" at bounding box center [96, 37] width 0 height 4
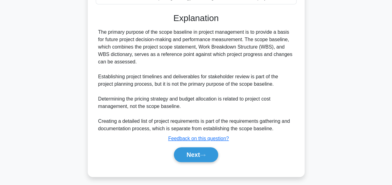
scroll to position [167, 0]
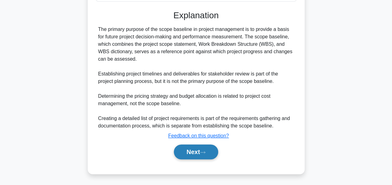
click at [192, 153] on button "Next" at bounding box center [196, 152] width 44 height 15
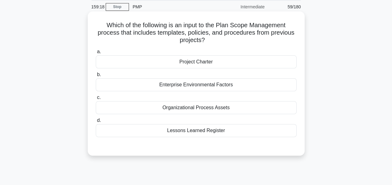
scroll to position [23, 0]
click at [196, 109] on div "Organizational Process Assets" at bounding box center [196, 108] width 201 height 13
click at [96, 100] on input "c. Organizational Process Assets" at bounding box center [96, 98] width 0 height 4
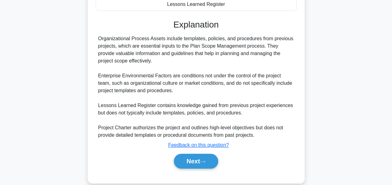
scroll to position [150, 0]
click at [191, 161] on button "Next" at bounding box center [196, 161] width 44 height 15
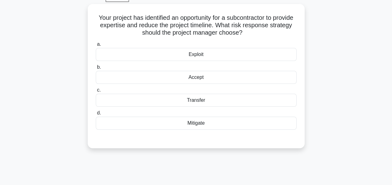
scroll to position [32, 0]
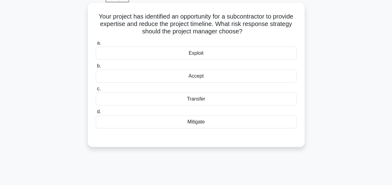
click at [193, 121] on div "Mitigate" at bounding box center [196, 121] width 201 height 13
click at [96, 114] on input "d. Mitigate" at bounding box center [96, 112] width 0 height 4
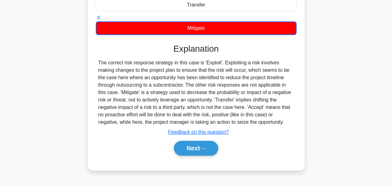
scroll to position [149, 0]
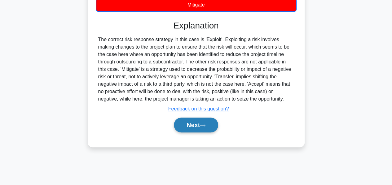
click at [190, 126] on button "Next" at bounding box center [196, 125] width 44 height 15
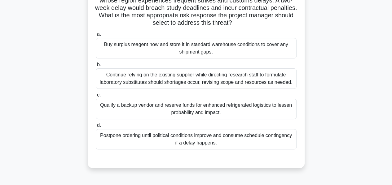
scroll to position [66, 0]
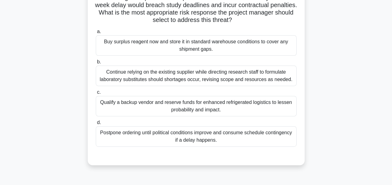
click at [145, 105] on div "Qualify a backup vendor and reserve funds for enhanced refrigerated logistics t…" at bounding box center [196, 106] width 201 height 20
click at [96, 94] on input "c. Qualify a backup vendor and reserve funds for enhanced refrigerated logistic…" at bounding box center [96, 92] width 0 height 4
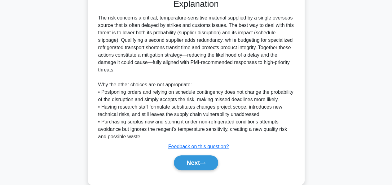
scroll to position [240, 0]
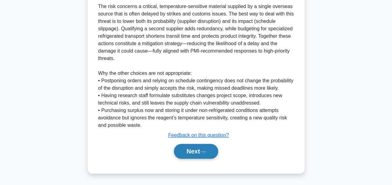
click at [188, 152] on button "Next" at bounding box center [196, 151] width 44 height 15
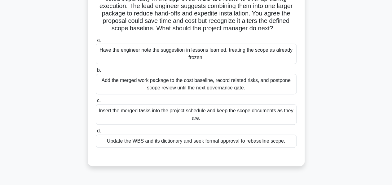
scroll to position [59, 0]
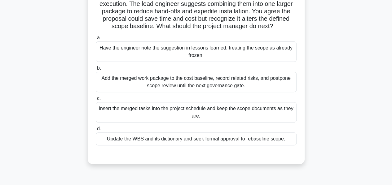
click at [183, 139] on div "Update the WBS and its dictionary and seek formal approval to rebaseline scope." at bounding box center [196, 138] width 201 height 13
click at [96, 131] on input "d. Update the WBS and its dictionary and seek formal approval to rebaseline sco…" at bounding box center [96, 129] width 0 height 4
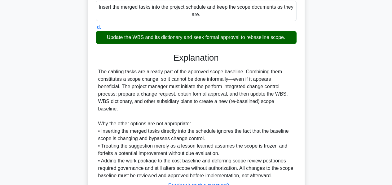
scroll to position [203, 0]
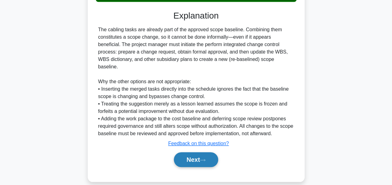
click at [186, 152] on button "Next" at bounding box center [196, 159] width 44 height 15
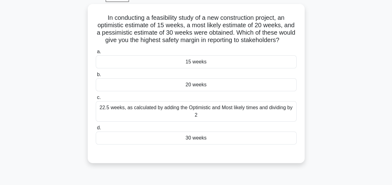
scroll to position [32, 0]
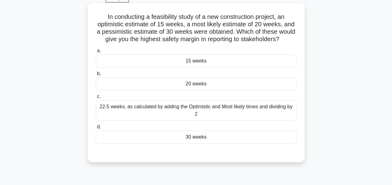
click at [193, 144] on div "30 weeks" at bounding box center [196, 137] width 201 height 13
click at [96, 129] on input "d. 30 weeks" at bounding box center [96, 127] width 0 height 4
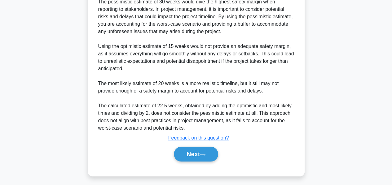
scroll to position [202, 0]
click at [192, 156] on button "Next" at bounding box center [196, 153] width 44 height 15
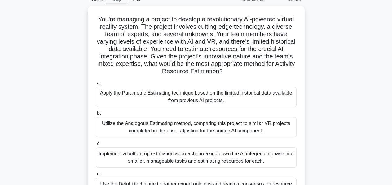
scroll to position [30, 0]
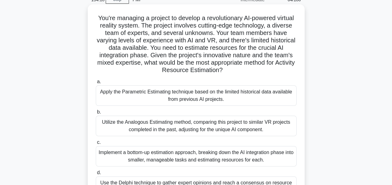
click at [188, 94] on div "Apply the Parametric Estimating technique based on the limited historical data …" at bounding box center [196, 95] width 201 height 20
click at [96, 84] on input "a. Apply the Parametric Estimating technique based on the limited historical da…" at bounding box center [96, 82] width 0 height 4
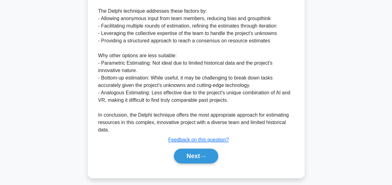
scroll to position [371, 0]
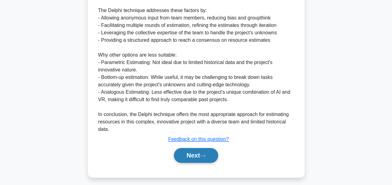
click at [194, 154] on button "Next" at bounding box center [196, 155] width 44 height 15
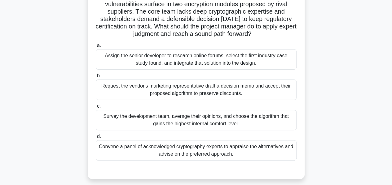
scroll to position [54, 0]
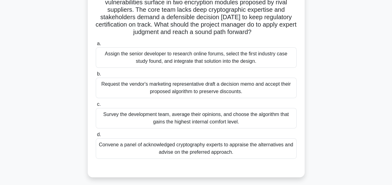
click at [195, 148] on div "Convene a panel of acknowledged cryptography experts to appraise the alternativ…" at bounding box center [196, 148] width 201 height 20
click at [96, 137] on input "d. Convene a panel of acknowledged cryptography experts to appraise the alterna…" at bounding box center [96, 135] width 0 height 4
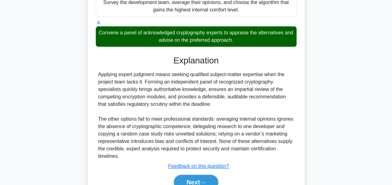
scroll to position [196, 0]
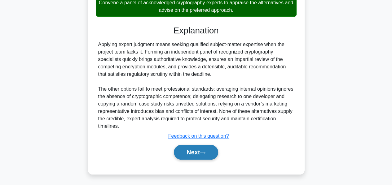
click at [186, 151] on button "Next" at bounding box center [196, 152] width 44 height 15
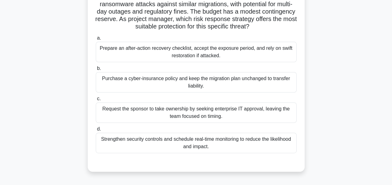
scroll to position [69, 0]
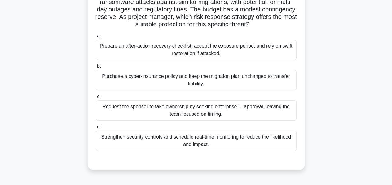
click at [187, 139] on div "Strengthen security controls and schedule real-time monitoring to reduce the li…" at bounding box center [196, 141] width 201 height 20
click at [96, 129] on input "d. Strengthen security controls and schedule real-time monitoring to reduce the…" at bounding box center [96, 127] width 0 height 4
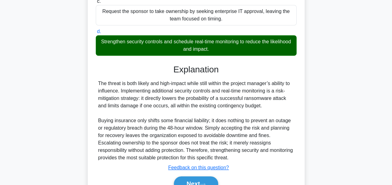
scroll to position [196, 0]
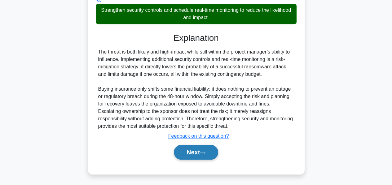
click at [186, 148] on button "Next" at bounding box center [196, 152] width 44 height 15
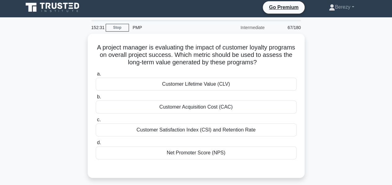
scroll to position [0, 0]
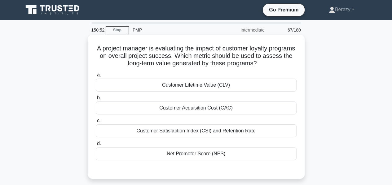
click at [205, 133] on div "Customer Satisfaction Index (CSI) and Retention Rate" at bounding box center [196, 130] width 201 height 13
click at [96, 123] on input "c. Customer Satisfaction Index (CSI) and Retention Rate" at bounding box center [96, 121] width 0 height 4
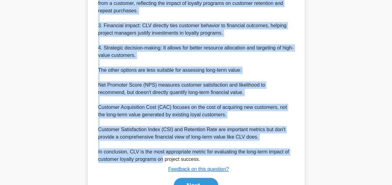
scroll to position [238, 0]
drag, startPoint x: 98, startPoint y: 79, endPoint x: 207, endPoint y: 158, distance: 134.2
click at [207, 158] on div "Customer Lifetime Value (CLV) is the best metric to assess the long-term value …" at bounding box center [196, 54] width 196 height 215
copy div "Customer Lifetime Value (CLV) is the best metric to assess the long-term value …"
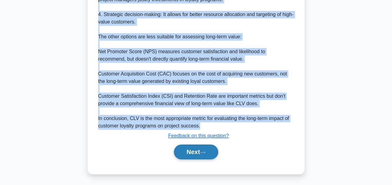
click at [192, 152] on button "Next" at bounding box center [196, 152] width 44 height 15
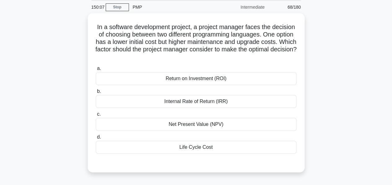
scroll to position [23, 0]
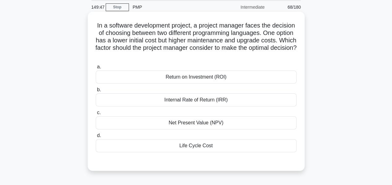
click at [189, 145] on div "Life Cycle Cost" at bounding box center [196, 145] width 201 height 13
click at [96, 138] on input "d. Life Cycle Cost" at bounding box center [96, 136] width 0 height 4
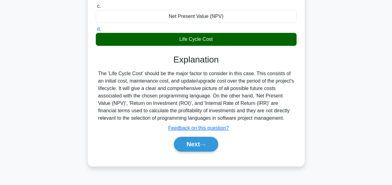
scroll to position [130, 0]
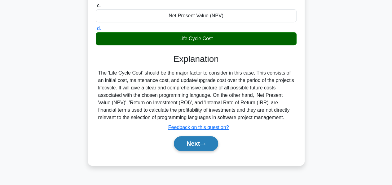
click at [184, 140] on button "Next" at bounding box center [196, 143] width 44 height 15
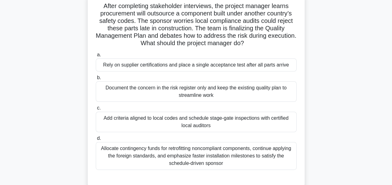
scroll to position [44, 0]
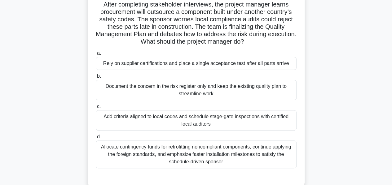
click at [146, 119] on div "Add criteria aligned to local codes and schedule stage-gate inspections with ce…" at bounding box center [196, 120] width 201 height 20
click at [96, 109] on input "c. Add criteria aligned to local codes and schedule stage-gate inspections with…" at bounding box center [96, 107] width 0 height 4
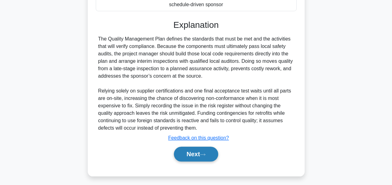
scroll to position [202, 0]
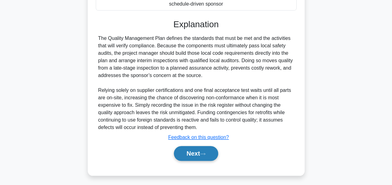
click at [187, 155] on button "Next" at bounding box center [196, 153] width 44 height 15
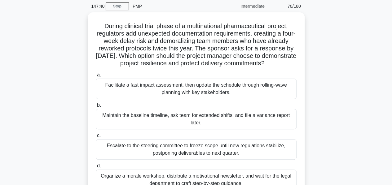
scroll to position [24, 0]
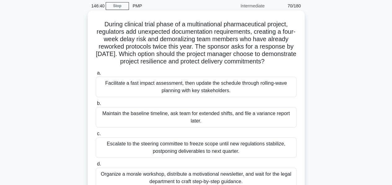
click at [171, 90] on div "Facilitate a fast impact assessment, then update the schedule through rolling-w…" at bounding box center [196, 87] width 201 height 20
click at [96, 75] on input "a. Facilitate a fast impact assessment, then update the schedule through rollin…" at bounding box center [96, 73] width 0 height 4
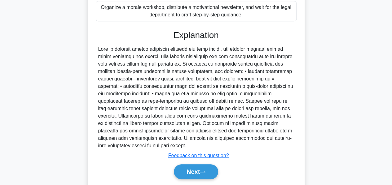
scroll to position [218, 0]
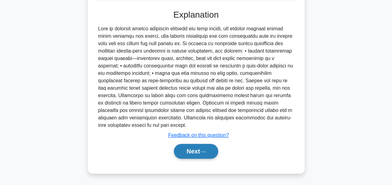
click at [189, 155] on button "Next" at bounding box center [196, 151] width 44 height 15
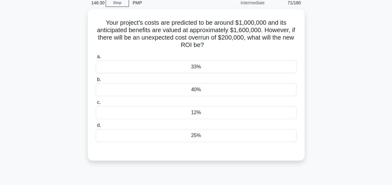
scroll to position [27, 0]
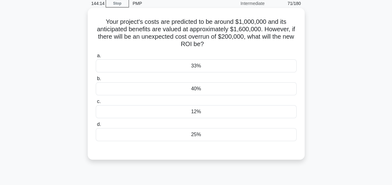
click at [189, 93] on div "40%" at bounding box center [196, 88] width 201 height 13
click at [96, 81] on input "b. 40%" at bounding box center [96, 79] width 0 height 4
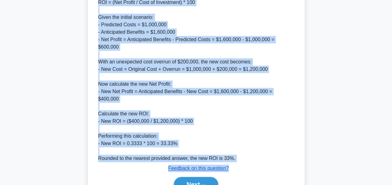
scroll to position [215, 0]
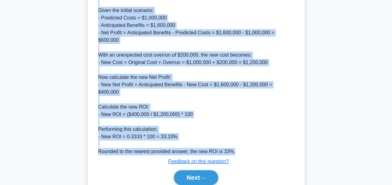
drag, startPoint x: 99, startPoint y: 83, endPoint x: 240, endPoint y: 145, distance: 153.7
click at [240, 145] on div "To calculate the Return on Investment (ROI), use the formula: ROI = (Net Profit…" at bounding box center [196, 66] width 196 height 178
copy div "o calculate the Return on Investment (ROI), use the formula: ROI = (Net Profit …"
click at [193, 172] on button "Next" at bounding box center [196, 177] width 44 height 15
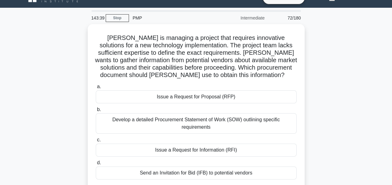
scroll to position [12, 0]
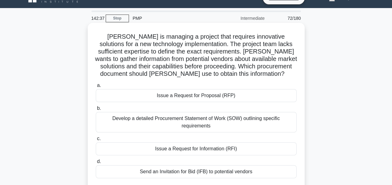
click at [163, 102] on div "Issue a Request for Proposal (RFP)" at bounding box center [196, 95] width 201 height 13
click at [96, 88] on input "a. Issue a Request for Proposal (RFP)" at bounding box center [96, 86] width 0 height 4
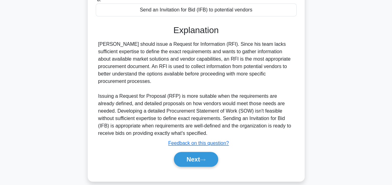
scroll to position [182, 0]
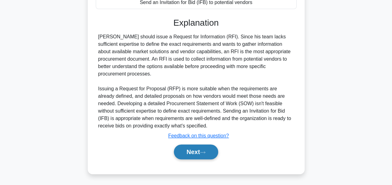
click at [193, 154] on button "Next" at bounding box center [196, 152] width 44 height 15
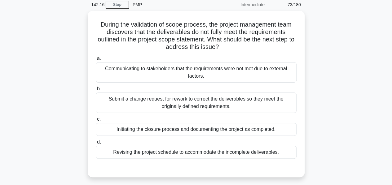
scroll to position [23, 0]
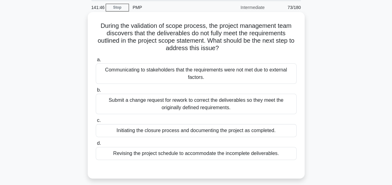
click at [114, 105] on div "Submit a change request for rework to correct the deliverables so they meet the…" at bounding box center [196, 104] width 201 height 20
click at [96, 92] on input "b. Submit a change request for rework to correct the deliverables so they meet …" at bounding box center [96, 90] width 0 height 4
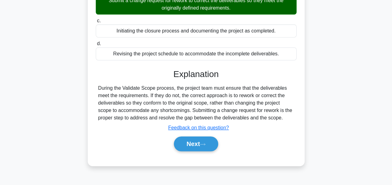
scroll to position [149, 0]
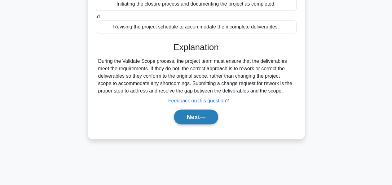
click at [183, 117] on button "Next" at bounding box center [196, 117] width 44 height 15
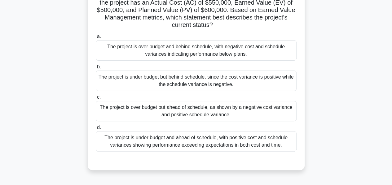
scroll to position [61, 0]
click at [194, 113] on div "The project is over budget but ahead of schedule, as shown by a negative cost v…" at bounding box center [196, 110] width 201 height 20
click at [96, 99] on input "c. The project is over budget but ahead of schedule, as shown by a negative cos…" at bounding box center [96, 97] width 0 height 4
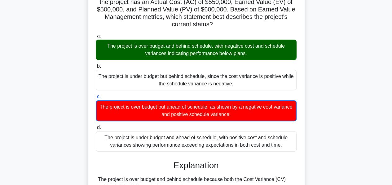
scroll to position [189, 0]
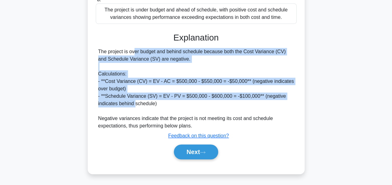
drag, startPoint x: 98, startPoint y: 51, endPoint x: 135, endPoint y: 106, distance: 66.5
click at [135, 106] on div "The project is over budget and behind schedule because both the Cost Variance (…" at bounding box center [196, 89] width 196 height 82
click at [186, 152] on button "Next" at bounding box center [196, 152] width 44 height 15
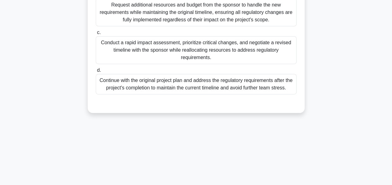
click at [186, 152] on div "139:59 Stop PMP Intermediate 75/180 .spinner_0XTQ{transform-origin:center;anima…" at bounding box center [196, 28] width 353 height 310
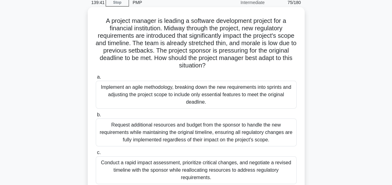
scroll to position [0, 0]
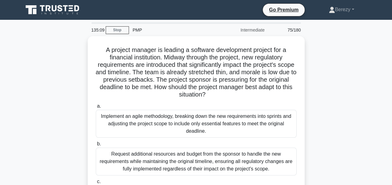
click at [314, 65] on div "A project manager is leading a software development project for a financial ins…" at bounding box center [196, 152] width 353 height 233
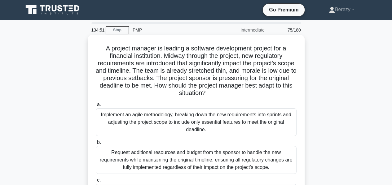
click at [183, 53] on h5 "A project manager is leading a software development project for a financial ins…" at bounding box center [196, 71] width 202 height 53
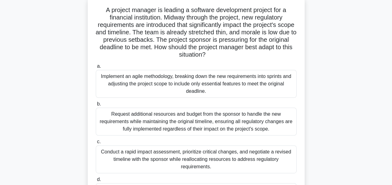
scroll to position [38, 0]
click at [205, 81] on div "Implement an agile methodology, breaking down the new requirements into sprints…" at bounding box center [196, 84] width 201 height 28
click at [96, 69] on input "a. Implement an agile methodology, breaking down the new requirements into spri…" at bounding box center [96, 67] width 0 height 4
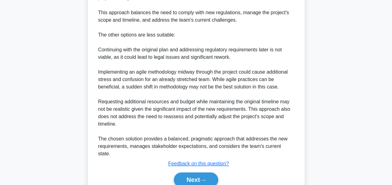
scroll to position [370, 0]
click at [183, 172] on button "Next" at bounding box center [196, 179] width 44 height 15
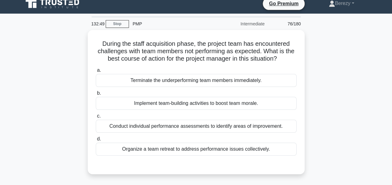
scroll to position [6, 0]
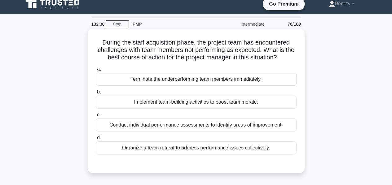
click at [204, 125] on div "Conduct individual performance assessments to identify areas of improvement." at bounding box center [196, 125] width 201 height 13
click at [96, 117] on input "c. Conduct individual performance assessments to identify areas of improvement." at bounding box center [96, 115] width 0 height 4
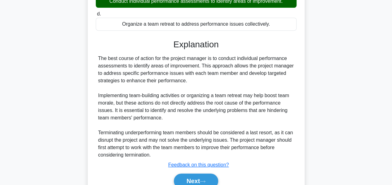
scroll to position [158, 0]
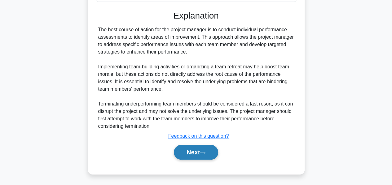
click at [182, 148] on button "Next" at bounding box center [196, 152] width 44 height 15
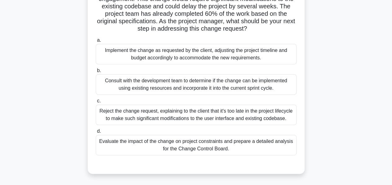
scroll to position [74, 0]
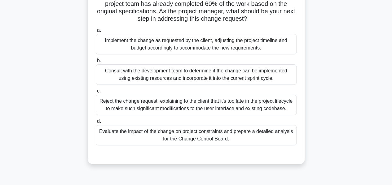
click at [180, 134] on div "Evaluate the impact of the change on project constraints and prepare a detailed…" at bounding box center [196, 135] width 201 height 20
click at [96, 124] on input "d. Evaluate the impact of the change on project constraints and prepare a detai…" at bounding box center [96, 121] width 0 height 4
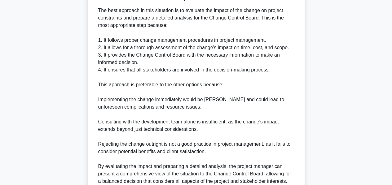
scroll to position [292, 0]
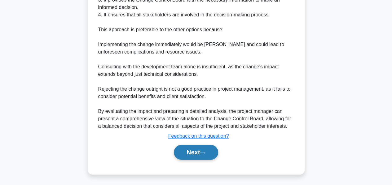
click at [185, 153] on button "Next" at bounding box center [196, 152] width 44 height 15
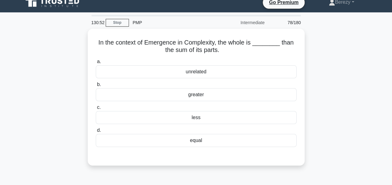
scroll to position [7, 0]
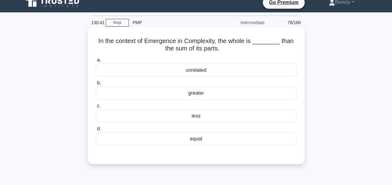
click at [192, 95] on div "greater" at bounding box center [196, 93] width 201 height 13
click at [96, 85] on input "b. greater" at bounding box center [96, 83] width 0 height 4
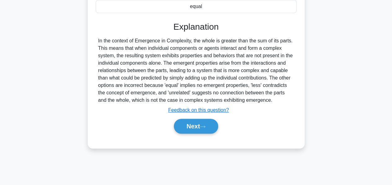
scroll to position [141, 0]
click at [183, 121] on button "Next" at bounding box center [196, 125] width 44 height 15
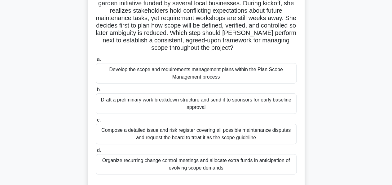
scroll to position [52, 0]
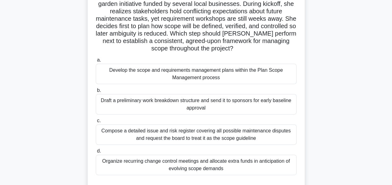
click at [201, 71] on div "Develop the scope and requirements management plans within the Plan Scope Manag…" at bounding box center [196, 74] width 201 height 20
click at [96, 62] on input "a. Develop the scope and requirements management plans within the Plan Scope Ma…" at bounding box center [96, 60] width 0 height 4
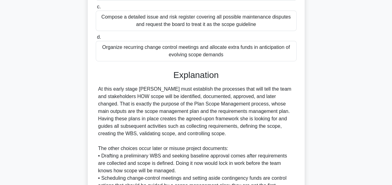
scroll to position [255, 0]
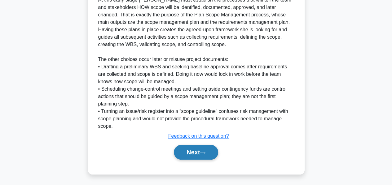
click at [186, 152] on button "Next" at bounding box center [196, 152] width 44 height 15
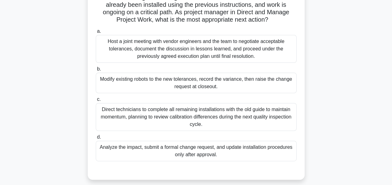
scroll to position [61, 0]
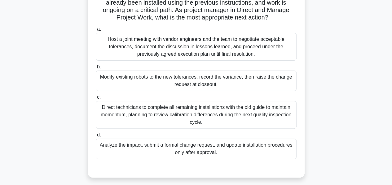
click at [205, 146] on div "Analyze the impact, submit a formal change request, and update installation pro…" at bounding box center [196, 149] width 201 height 20
click at [96, 137] on input "d. Analyze the impact, submit a formal change request, and update installation …" at bounding box center [96, 135] width 0 height 4
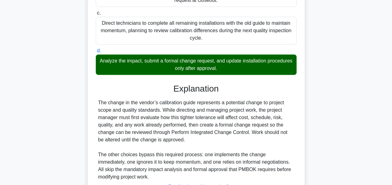
scroll to position [196, 0]
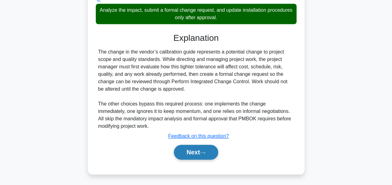
click at [194, 150] on button "Next" at bounding box center [196, 152] width 44 height 15
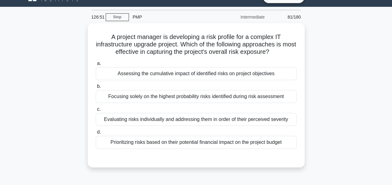
scroll to position [15, 0]
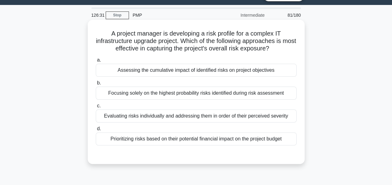
click at [184, 118] on div "Evaluating risks individually and addressing them in order of their perceived s…" at bounding box center [196, 116] width 201 height 13
click at [96, 108] on input "c. Evaluating risks individually and addressing them in order of their perceive…" at bounding box center [96, 106] width 0 height 4
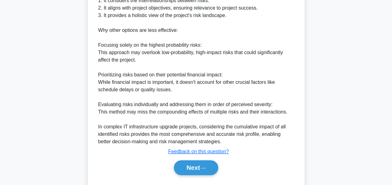
scroll to position [241, 0]
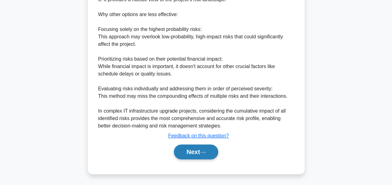
click at [187, 151] on button "Next" at bounding box center [196, 152] width 44 height 15
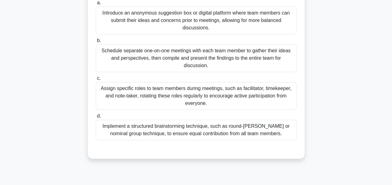
scroll to position [106, 0]
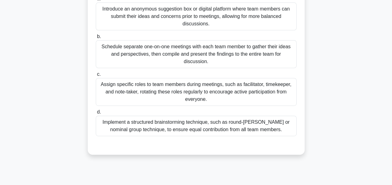
click at [196, 93] on div "Assign specific roles to team members during meetings, such as facilitator, tim…" at bounding box center [196, 92] width 201 height 28
click at [96, 76] on input "c. Assign specific roles to team members during meetings, such as facilitator, …" at bounding box center [96, 74] width 0 height 4
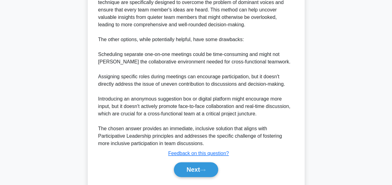
scroll to position [344, 0]
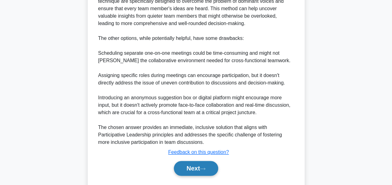
click at [190, 161] on button "Next" at bounding box center [196, 168] width 44 height 15
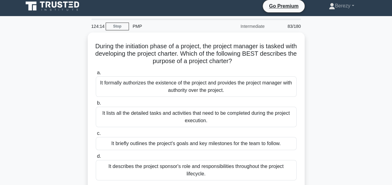
scroll to position [0, 0]
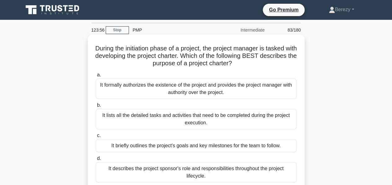
click at [197, 91] on div "It formally authorizes the existence of the project and provides the project ma…" at bounding box center [196, 89] width 201 height 20
click at [96, 77] on input "a. It formally authorizes the existence of the project and provides the project…" at bounding box center [96, 75] width 0 height 4
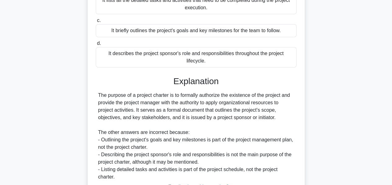
scroll to position [166, 0]
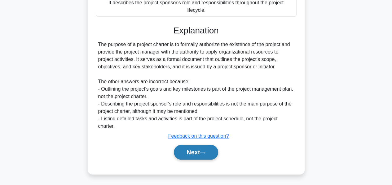
click at [197, 153] on button "Next" at bounding box center [196, 152] width 44 height 15
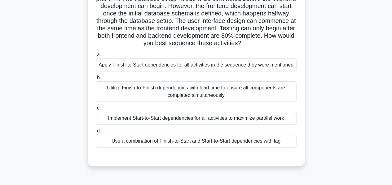
scroll to position [59, 0]
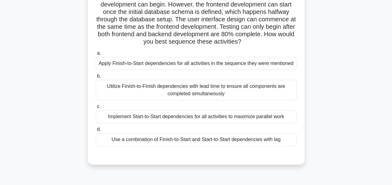
click at [194, 141] on div "Use a combination of Finish-to-Start and Start-to-Start dependencies with lag" at bounding box center [196, 139] width 201 height 13
click at [96, 132] on input "d. Use a combination of Finish-to-Start and Start-to-Start dependencies with lag" at bounding box center [96, 130] width 0 height 4
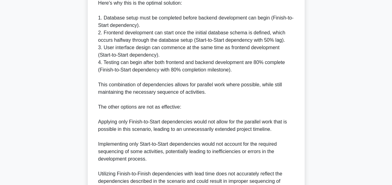
scroll to position [322, 0]
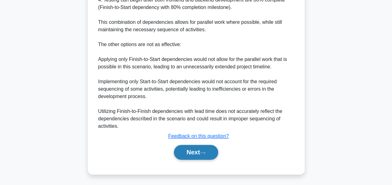
click at [193, 150] on button "Next" at bounding box center [196, 152] width 44 height 15
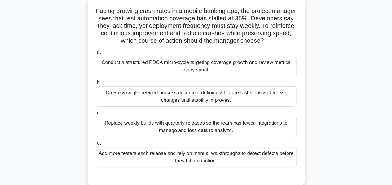
scroll to position [39, 0]
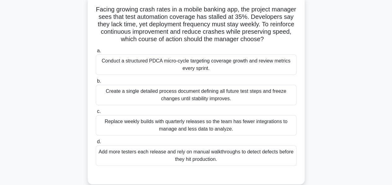
click at [189, 70] on div "Conduct a structured PDCA micro-cycle targeting coverage growth and review metr…" at bounding box center [196, 64] width 201 height 20
click at [96, 53] on input "a. Conduct a structured PDCA micro-cycle targeting coverage growth and review m…" at bounding box center [96, 51] width 0 height 4
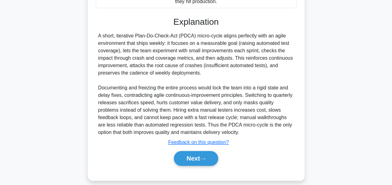
scroll to position [210, 0]
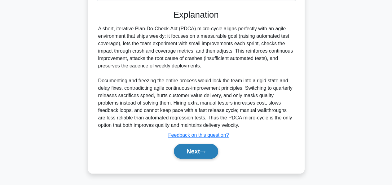
click at [190, 150] on button "Next" at bounding box center [196, 151] width 44 height 15
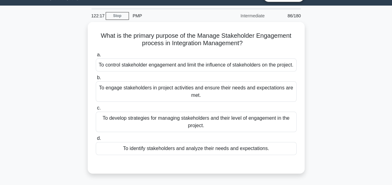
scroll to position [15, 0]
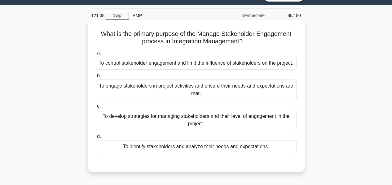
click at [199, 97] on div "To engage stakeholders in project activities and ensure their needs and expecta…" at bounding box center [196, 90] width 201 height 20
click at [96, 78] on input "b. To engage stakeholders in project activities and ensure their needs and expe…" at bounding box center [96, 76] width 0 height 4
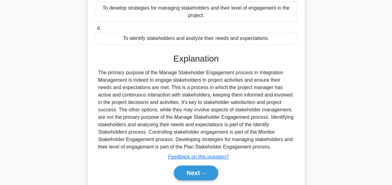
scroll to position [151, 0]
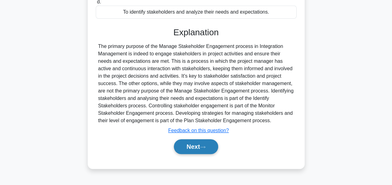
click at [190, 150] on button "Next" at bounding box center [196, 146] width 44 height 15
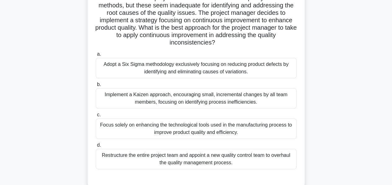
scroll to position [68, 0]
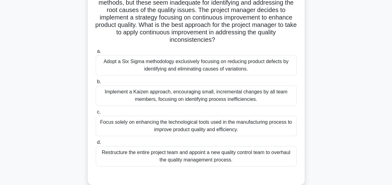
click at [167, 94] on div "Implement a Kaizen approach, encouraging small, incremental changes by all team…" at bounding box center [196, 95] width 201 height 20
click at [96, 84] on input "b. Implement a Kaizen approach, encouraging small, incremental changes by all t…" at bounding box center [96, 82] width 0 height 4
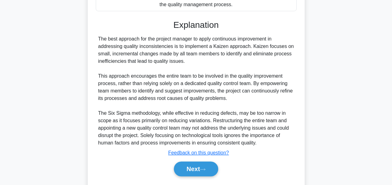
scroll to position [240, 0]
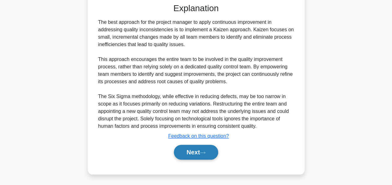
click at [181, 148] on button "Next" at bounding box center [196, 152] width 44 height 15
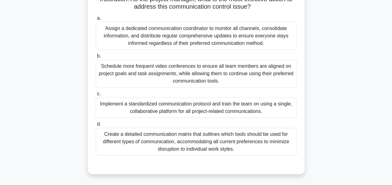
scroll to position [102, 0]
click at [153, 111] on div "Implement a standardized communication protocol and train the team on using a s…" at bounding box center [196, 107] width 201 height 20
click at [96, 96] on input "c. Implement a standardized communication protocol and train the team on using …" at bounding box center [96, 94] width 0 height 4
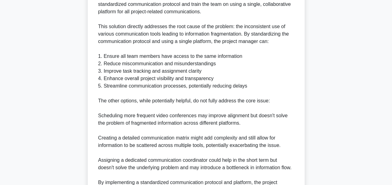
scroll to position [367, 0]
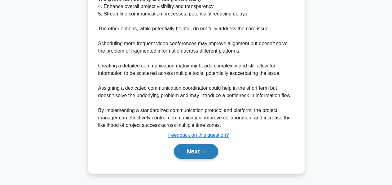
click at [184, 150] on button "Next" at bounding box center [196, 151] width 44 height 15
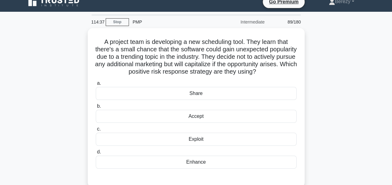
scroll to position [7, 0]
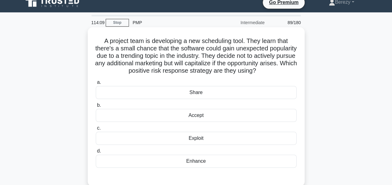
click at [200, 122] on div "Accept" at bounding box center [196, 115] width 201 height 13
click at [96, 107] on input "b. Accept" at bounding box center [96, 105] width 0 height 4
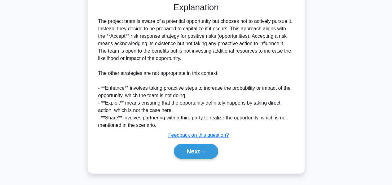
scroll to position [188, 0]
click at [191, 154] on button "Next" at bounding box center [196, 151] width 44 height 15
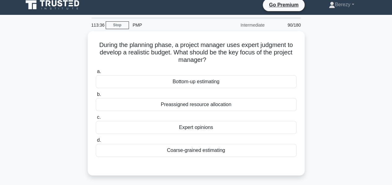
scroll to position [4, 0]
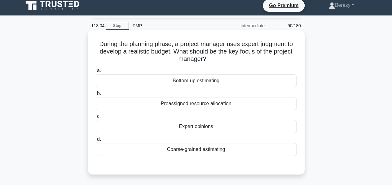
click at [205, 127] on div "Expert opinions" at bounding box center [196, 126] width 201 height 13
click at [96, 119] on input "c. Expert opinions" at bounding box center [96, 117] width 0 height 4
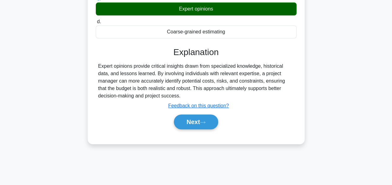
scroll to position [125, 0]
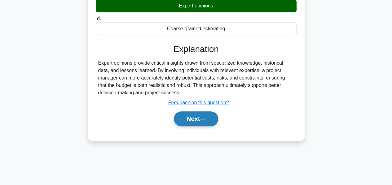
click at [184, 115] on button "Next" at bounding box center [196, 118] width 44 height 15
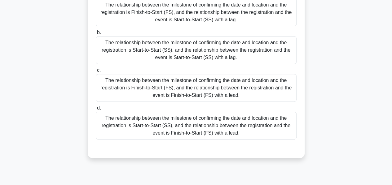
scroll to position [97, 0]
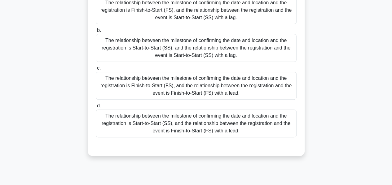
click at [184, 119] on div "The relationship between the milestone of confirming the date and location and …" at bounding box center [196, 124] width 201 height 28
click at [96, 108] on input "d. The relationship between the milestone of confirming the date and location a…" at bounding box center [96, 106] width 0 height 4
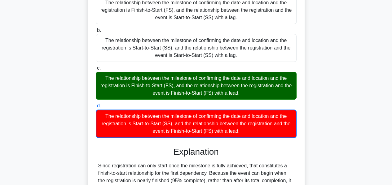
scroll to position [167, 0]
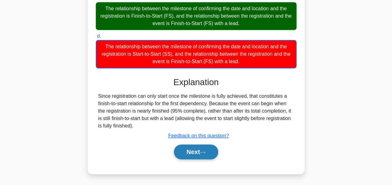
click at [188, 152] on button "Next" at bounding box center [196, 152] width 44 height 15
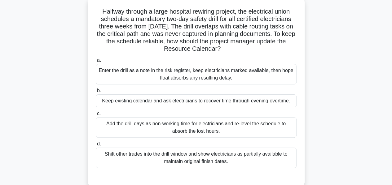
scroll to position [38, 0]
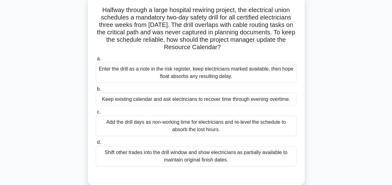
click at [193, 130] on div "Add the drill days as non-working time for electricians and re-level the schedu…" at bounding box center [196, 126] width 201 height 20
click at [96, 114] on input "c. Add the drill days as non-working time for electricians and re-level the sch…" at bounding box center [96, 112] width 0 height 4
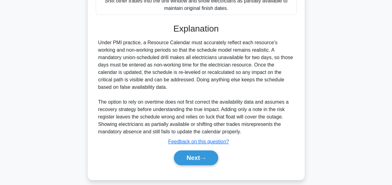
scroll to position [196, 0]
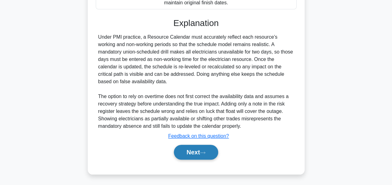
click at [190, 151] on button "Next" at bounding box center [196, 152] width 44 height 15
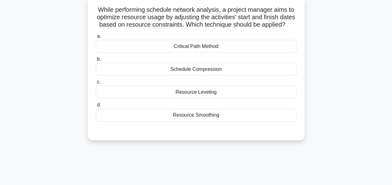
scroll to position [0, 0]
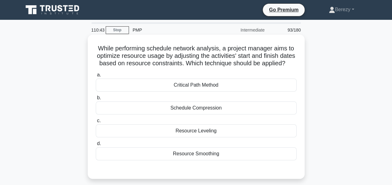
click at [183, 137] on div "Resource Leveling" at bounding box center [196, 130] width 201 height 13
click at [96, 123] on input "c. Resource Leveling" at bounding box center [96, 121] width 0 height 4
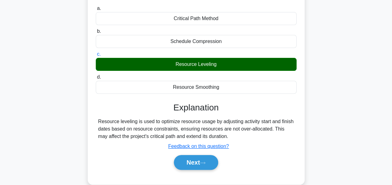
scroll to position [67, 0]
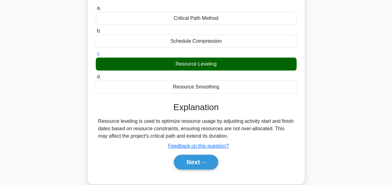
click at [183, 140] on div "Resource leveling is used to optimize resource usage by adjusting activity star…" at bounding box center [196, 129] width 196 height 22
click at [187, 167] on button "Next" at bounding box center [196, 162] width 44 height 15
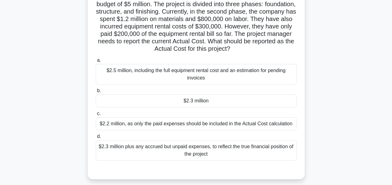
scroll to position [54, 0]
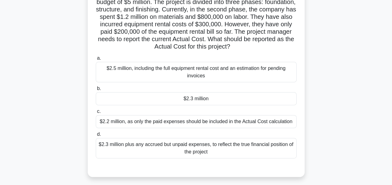
click at [180, 124] on div "$2.2 million, as only the paid expenses should be included in the Actual Cost c…" at bounding box center [196, 121] width 201 height 13
click at [96, 114] on input "c. $2.2 million, as only the paid expenses should be included in the Actual Cos…" at bounding box center [96, 112] width 0 height 4
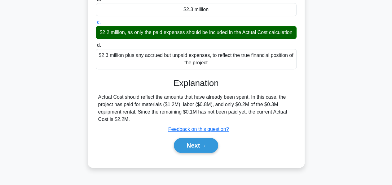
scroll to position [146, 0]
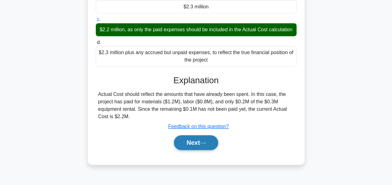
click at [188, 147] on button "Next" at bounding box center [196, 142] width 44 height 15
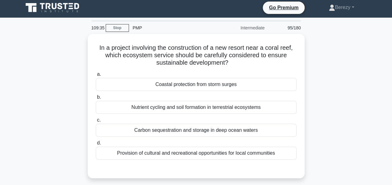
scroll to position [2, 0]
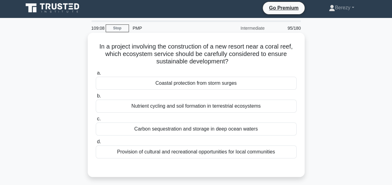
click at [207, 84] on div "Coastal protection from storm surges" at bounding box center [196, 83] width 201 height 13
click at [96, 75] on input "a. Coastal protection from storm surges" at bounding box center [96, 73] width 0 height 4
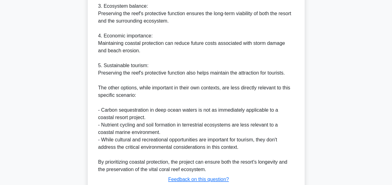
scroll to position [315, 0]
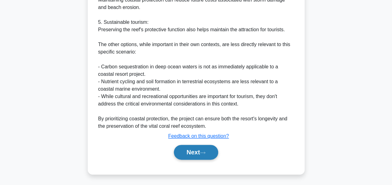
click at [194, 151] on button "Next" at bounding box center [196, 152] width 44 height 15
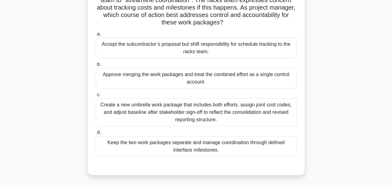
scroll to position [71, 0]
click at [170, 147] on div "Keep the two work packages separate and manage coordination through defined int…" at bounding box center [196, 146] width 201 height 20
click at [96, 134] on input "d. Keep the two work packages separate and manage coordination through defined …" at bounding box center [96, 132] width 0 height 4
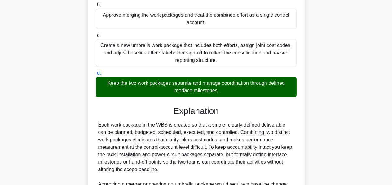
scroll to position [218, 0]
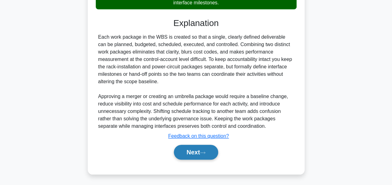
click at [194, 152] on button "Next" at bounding box center [196, 152] width 44 height 15
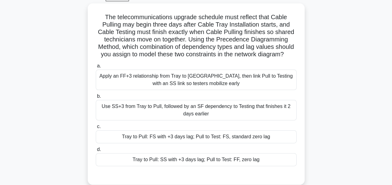
scroll to position [33, 0]
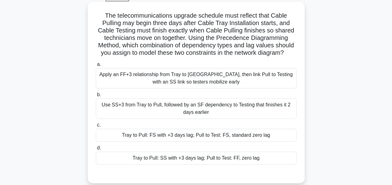
click at [189, 75] on div "Apply an FF+3 relationship from Tray to Pull, then link Pull to Testing with an…" at bounding box center [196, 78] width 201 height 20
click at [96, 67] on input "a. Apply an FF+3 relationship from Tray to Pull, then link Pull to Testing with…" at bounding box center [96, 65] width 0 height 4
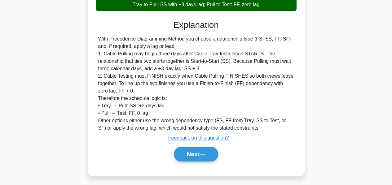
scroll to position [189, 0]
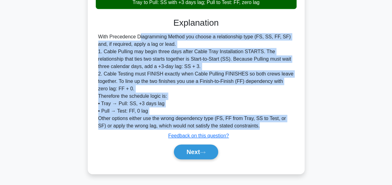
drag, startPoint x: 98, startPoint y: 36, endPoint x: 257, endPoint y: 126, distance: 182.4
click at [257, 126] on div "With Precedence Diagramming Method you choose a relationship type (FS, SS, FF, …" at bounding box center [196, 81] width 196 height 97
copy div "With Precedence Diagramming Method you choose a relationship type (FS, SS, FF, …"
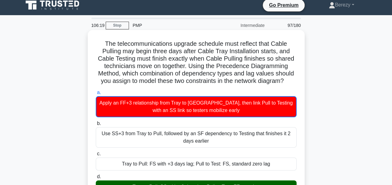
scroll to position [4, 0]
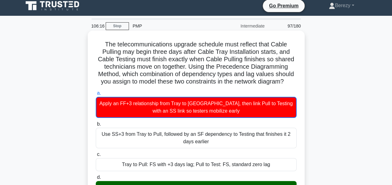
drag, startPoint x: 103, startPoint y: 43, endPoint x: 288, endPoint y: 85, distance: 189.6
click at [288, 85] on h5 "The telecommunications upgrade schedule must reflect that Cable Pulling may beg…" at bounding box center [196, 63] width 202 height 45
copy h5 "The telecommunications upgrade schedule must reflect that Cable Pulling may beg…"
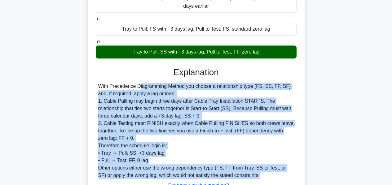
scroll to position [189, 0]
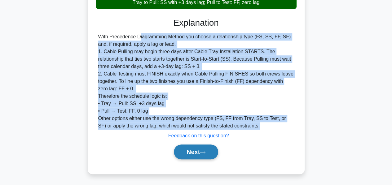
click at [196, 150] on button "Next" at bounding box center [196, 152] width 44 height 15
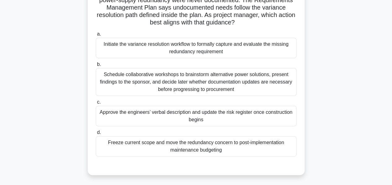
scroll to position [34, 0]
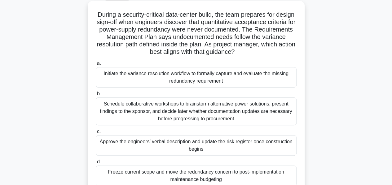
click at [194, 109] on div "Schedule collaborative workshops to brainstorm alternative power solutions, pre…" at bounding box center [196, 112] width 201 height 28
click at [96, 96] on input "b. Schedule collaborative workshops to brainstorm alternative power solutions, …" at bounding box center [96, 94] width 0 height 4
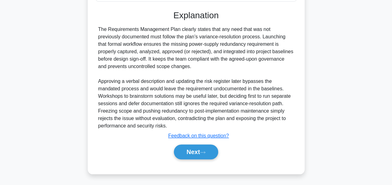
scroll to position [219, 0]
click at [189, 152] on button "Next" at bounding box center [196, 152] width 44 height 15
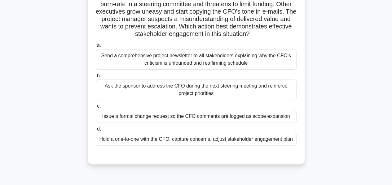
scroll to position [50, 0]
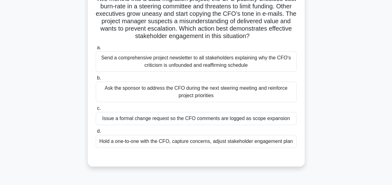
click at [192, 144] on div "Hold a one-to-one with the CFO, capture concerns, adjust stakeholder engagement…" at bounding box center [196, 141] width 201 height 13
click at [96, 133] on input "d. Hold a one-to-one with the CFO, capture concerns, adjust stakeholder engagem…" at bounding box center [96, 131] width 0 height 4
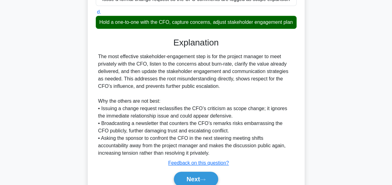
scroll to position [203, 0]
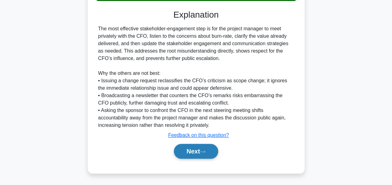
click at [191, 154] on button "Next" at bounding box center [196, 151] width 44 height 15
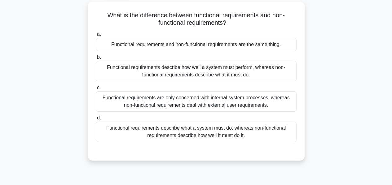
scroll to position [35, 0]
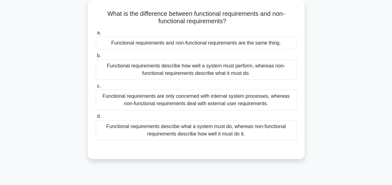
click at [187, 133] on div "Functional requirements describe what a system must do, whereas non-functional …" at bounding box center [196, 130] width 201 height 20
click at [96, 119] on input "d. Functional requirements describe what a system must do, whereas non-function…" at bounding box center [96, 117] width 0 height 4
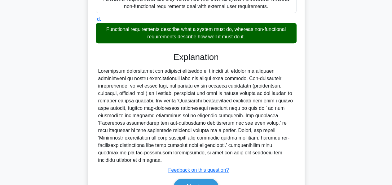
scroll to position [158, 0]
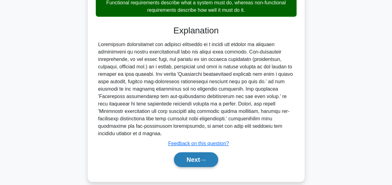
click at [188, 152] on button "Next" at bounding box center [196, 159] width 44 height 15
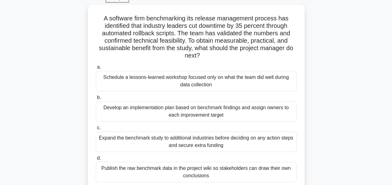
scroll to position [32, 0]
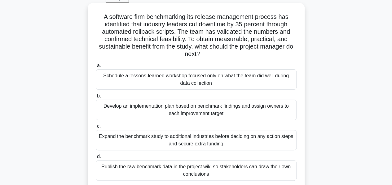
click at [180, 112] on div "Develop an implementation plan based on benchmark findings and assign owners to…" at bounding box center [196, 110] width 201 height 20
click at [96, 98] on input "b. Develop an implementation plan based on benchmark findings and assign owners…" at bounding box center [96, 96] width 0 height 4
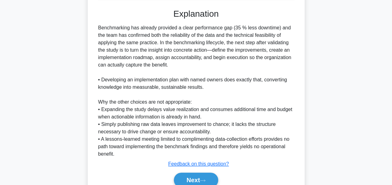
scroll to position [240, 0]
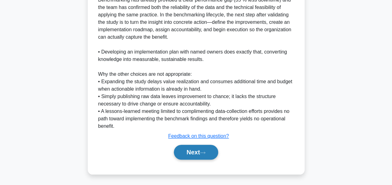
click at [191, 152] on button "Next" at bounding box center [196, 152] width 44 height 15
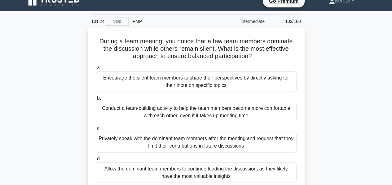
scroll to position [9, 0]
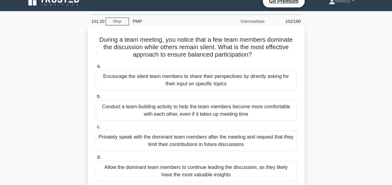
click at [196, 86] on div "Encourage the silent team members to share their perspectives by directly askin…" at bounding box center [196, 80] width 201 height 20
click at [96, 68] on input "a. Encourage the silent team members to share their perspectives by directly as…" at bounding box center [96, 66] width 0 height 4
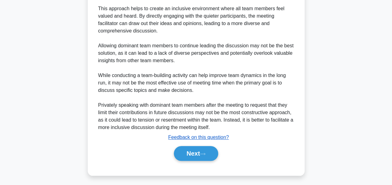
scroll to position [240, 0]
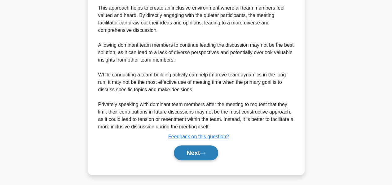
click at [192, 150] on button "Next" at bounding box center [196, 152] width 44 height 15
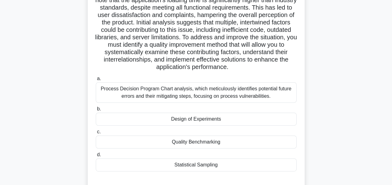
scroll to position [58, 0]
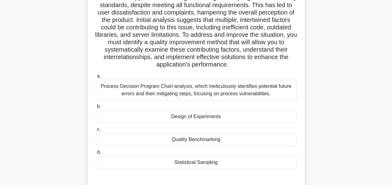
click at [194, 123] on div "Design of Experiments" at bounding box center [196, 116] width 201 height 13
click at [96, 109] on input "b. Design of Experiments" at bounding box center [96, 107] width 0 height 4
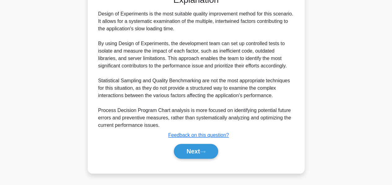
scroll to position [248, 0]
click at [184, 149] on button "Next" at bounding box center [196, 151] width 44 height 15
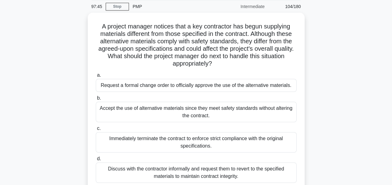
scroll to position [23, 0]
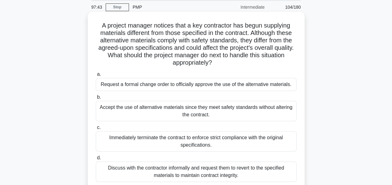
click at [175, 88] on div "Request a formal change order to officially approve the use of the alternative …" at bounding box center [196, 84] width 201 height 13
click at [96, 76] on input "a. Request a formal change order to officially approve the use of the alternati…" at bounding box center [96, 74] width 0 height 4
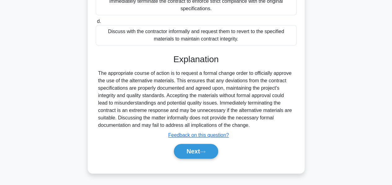
scroll to position [166, 0]
click at [187, 146] on button "Next" at bounding box center [196, 151] width 44 height 15
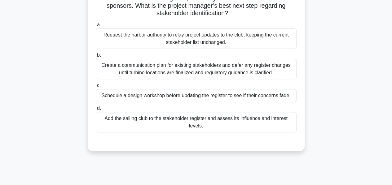
scroll to position [72, 0]
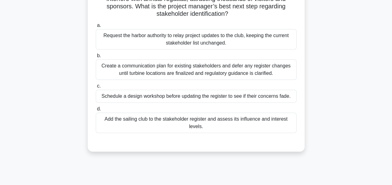
click at [201, 122] on div "Add the sailing club to the stakeholder register and assess its influence and i…" at bounding box center [196, 123] width 201 height 20
click at [96, 111] on input "d. Add the sailing club to the stakeholder register and assess its influence an…" at bounding box center [96, 109] width 0 height 4
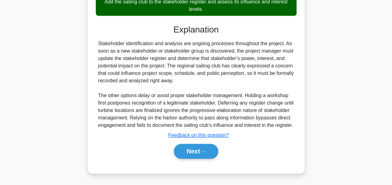
scroll to position [196, 0]
click at [191, 152] on button "Next" at bounding box center [196, 151] width 44 height 15
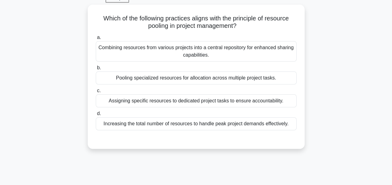
scroll to position [32, 0]
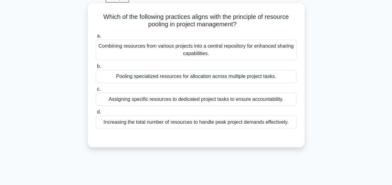
click at [145, 99] on div "Assigning specific resources to dedicated project tasks to ensure accountabilit…" at bounding box center [196, 99] width 201 height 13
click at [96, 91] on input "c. Assigning specific resources to dedicated project tasks to ensure accountabi…" at bounding box center [96, 89] width 0 height 4
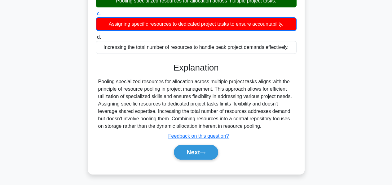
scroll to position [108, 0]
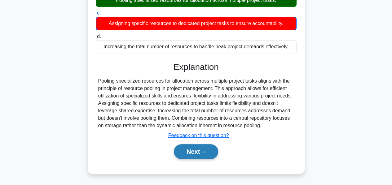
click at [178, 147] on button "Next" at bounding box center [196, 151] width 44 height 15
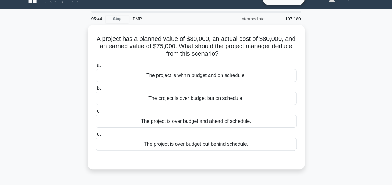
scroll to position [10, 0]
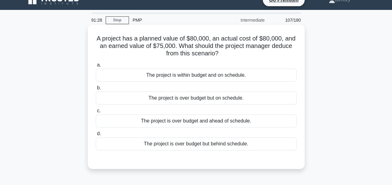
click at [208, 143] on div "The project is over budget but behind schedule." at bounding box center [196, 143] width 201 height 13
click at [96, 136] on input "d. The project is over budget but behind schedule." at bounding box center [96, 134] width 0 height 4
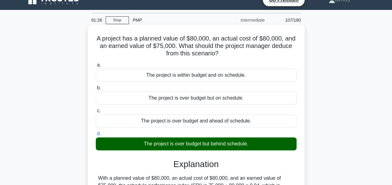
scroll to position [149, 0]
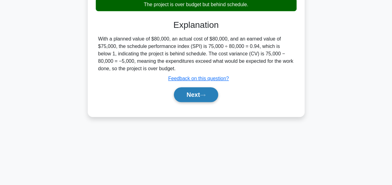
click at [184, 89] on button "Next" at bounding box center [196, 94] width 44 height 15
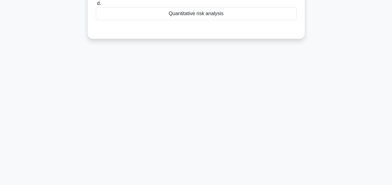
click at [184, 89] on div "91:24 Stop PMP Intermediate 108/180 The project team has identified several ris…" at bounding box center [196, 28] width 353 height 310
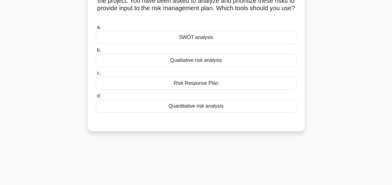
scroll to position [0, 0]
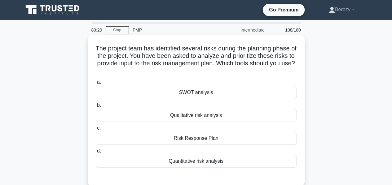
click at [184, 117] on div "Qualitative risk analysis" at bounding box center [196, 115] width 201 height 13
click at [96, 107] on input "b. Qualitative risk analysis" at bounding box center [96, 105] width 0 height 4
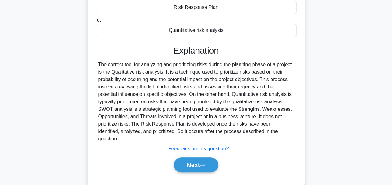
scroll to position [131, 0]
click at [189, 157] on button "Next" at bounding box center [196, 164] width 44 height 15
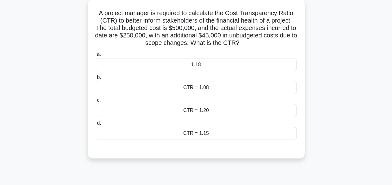
scroll to position [37, 0]
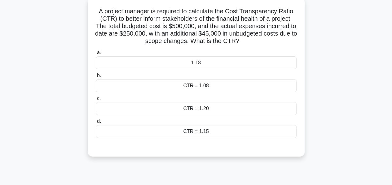
click at [185, 108] on div "CTR = 1.20" at bounding box center [196, 108] width 201 height 13
click at [96, 101] on input "c. CTR = 1.20" at bounding box center [96, 99] width 0 height 4
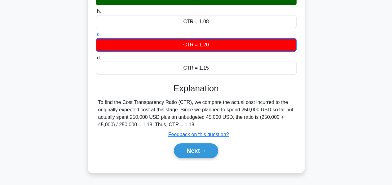
scroll to position [102, 0]
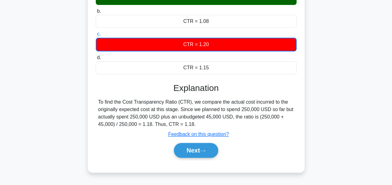
drag, startPoint x: 99, startPoint y: 101, endPoint x: 194, endPoint y: 126, distance: 98.0
click at [194, 126] on div "To find the Cost Transparency Ratio (CTR), we compare the actual cost incurred …" at bounding box center [196, 113] width 196 height 30
copy div "o find the Cost Transparency Ratio (CTR), we compare the actual cost incurred t…"
click at [192, 148] on button "Next" at bounding box center [196, 150] width 44 height 15
click at [191, 152] on button "Next" at bounding box center [196, 150] width 44 height 15
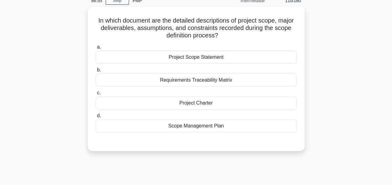
scroll to position [29, 0]
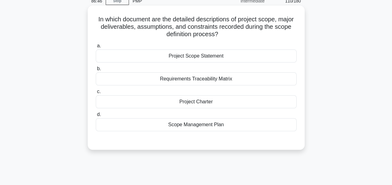
click at [187, 57] on div "Project Scope Statement" at bounding box center [196, 56] width 201 height 13
click at [96, 48] on input "a. Project Scope Statement" at bounding box center [96, 46] width 0 height 4
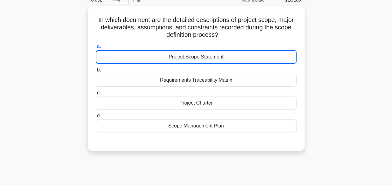
scroll to position [0, 0]
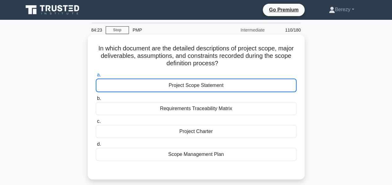
click at [219, 87] on div "Project Scope Statement" at bounding box center [196, 86] width 201 height 14
click at [96, 77] on input "a. Project Scope Statement" at bounding box center [96, 75] width 0 height 4
click at [207, 88] on div "Project Scope Statement" at bounding box center [196, 86] width 201 height 14
click at [96, 77] on input "a. Project Scope Statement" at bounding box center [96, 75] width 0 height 4
click at [219, 91] on div "Project Scope Statement" at bounding box center [196, 86] width 201 height 14
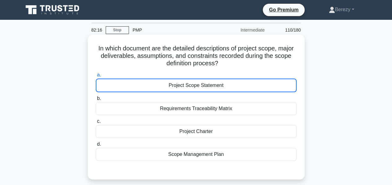
click at [96, 77] on input "a. Project Scope Statement" at bounding box center [96, 75] width 0 height 4
click at [215, 86] on div "Project Scope Statement" at bounding box center [196, 86] width 201 height 14
click at [96, 77] on input "a. Project Scope Statement" at bounding box center [96, 75] width 0 height 4
click at [215, 86] on div "Project Scope Statement" at bounding box center [196, 86] width 201 height 14
click at [96, 77] on input "a. Project Scope Statement" at bounding box center [96, 75] width 0 height 4
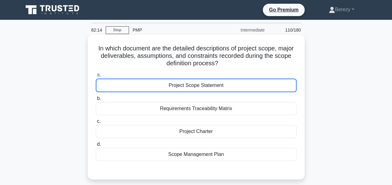
click at [215, 86] on div "Project Scope Statement" at bounding box center [196, 86] width 201 height 14
click at [96, 77] on input "a. Project Scope Statement" at bounding box center [96, 75] width 0 height 4
click at [240, 86] on div "Project Scope Statement" at bounding box center [196, 86] width 201 height 14
click at [96, 77] on input "a. Project Scope Statement" at bounding box center [96, 75] width 0 height 4
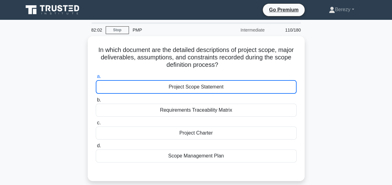
click at [0, 131] on main "82:02 Stop PMP Intermediate 110/180 In which document are the detailed descript…" at bounding box center [196, 177] width 392 height 315
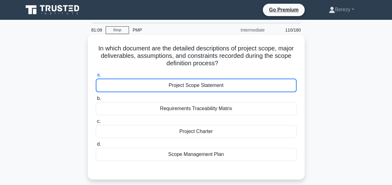
click at [217, 84] on div "Project Scope Statement" at bounding box center [196, 86] width 201 height 14
click at [96, 77] on input "a. Project Scope Statement" at bounding box center [96, 75] width 0 height 4
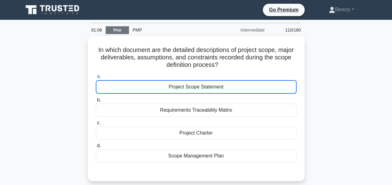
click at [119, 28] on link "Stop" at bounding box center [117, 30] width 23 height 8
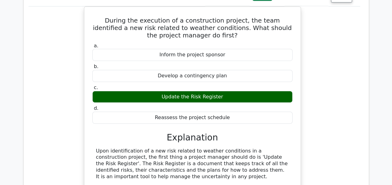
scroll to position [1065, 0]
